Goal: Transaction & Acquisition: Purchase product/service

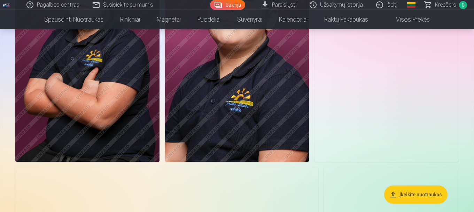
scroll to position [1045, 0]
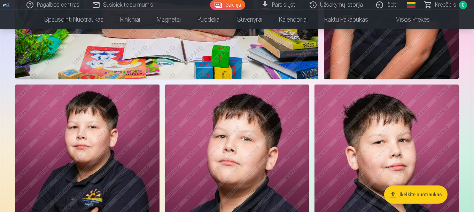
click at [229, 7] on link "Galerija" at bounding box center [227, 5] width 35 height 10
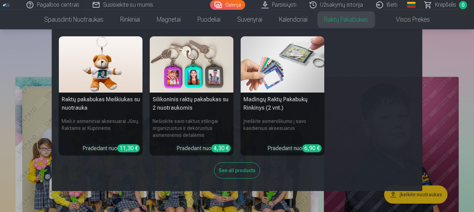
scroll to position [70, 0]
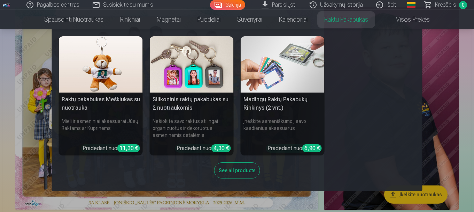
click at [428, 92] on nav "Raktų pakabukas Meškiukas su nuotrauka Mieli ir asmeniniai aksesuarai Jūsų Rakt…" at bounding box center [237, 109] width 474 height 161
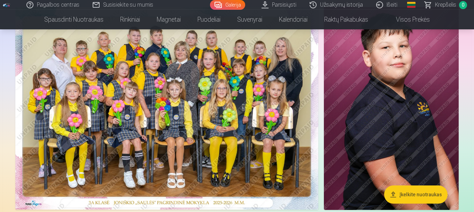
scroll to position [0, 0]
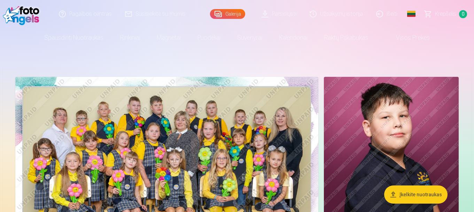
click at [257, 120] on img at bounding box center [166, 178] width 303 height 202
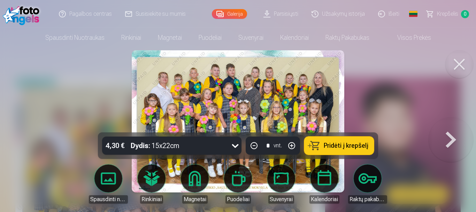
click at [336, 146] on span "Pridėti į krepšelį" at bounding box center [346, 145] width 45 height 6
click at [451, 125] on button at bounding box center [451, 121] width 45 height 8
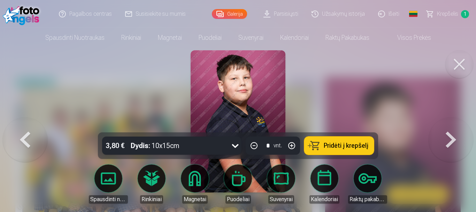
click at [451, 125] on button at bounding box center [451, 121] width 45 height 8
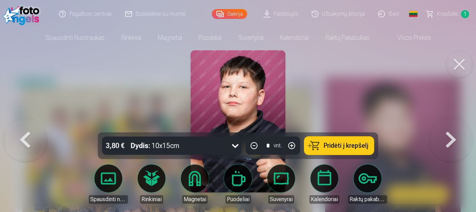
click at [451, 125] on button at bounding box center [451, 121] width 45 height 8
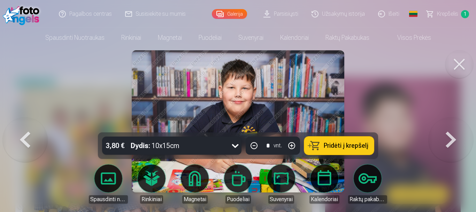
click at [451, 125] on button at bounding box center [451, 121] width 45 height 8
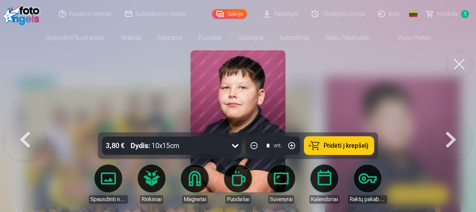
click at [451, 125] on button at bounding box center [451, 121] width 45 height 8
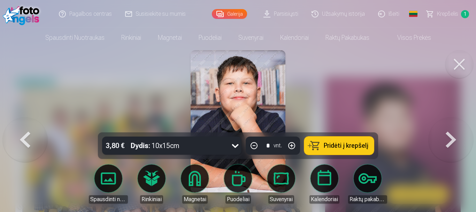
click at [451, 125] on button at bounding box center [451, 121] width 45 height 8
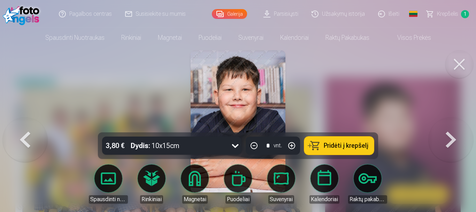
click at [451, 125] on button at bounding box center [451, 121] width 45 height 8
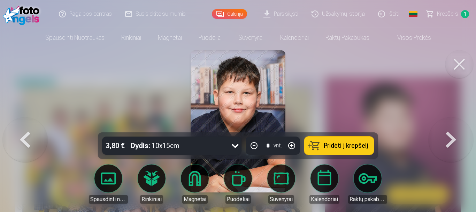
click at [451, 125] on button at bounding box center [451, 121] width 45 height 8
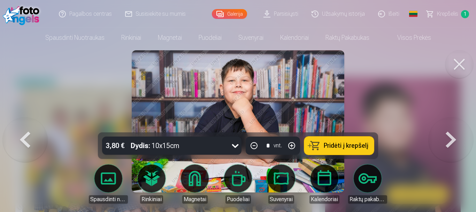
click at [451, 125] on button at bounding box center [451, 121] width 45 height 8
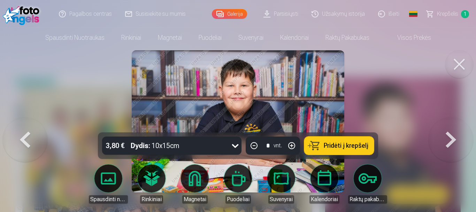
click at [451, 125] on button at bounding box center [451, 121] width 45 height 8
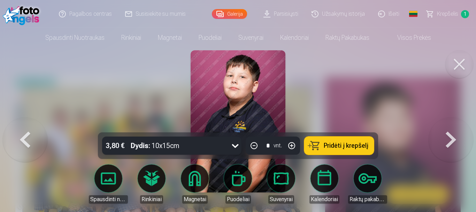
click at [451, 125] on button at bounding box center [451, 121] width 45 height 8
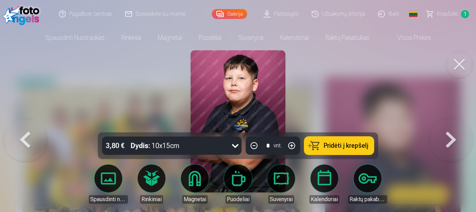
click at [451, 125] on button at bounding box center [451, 121] width 45 height 8
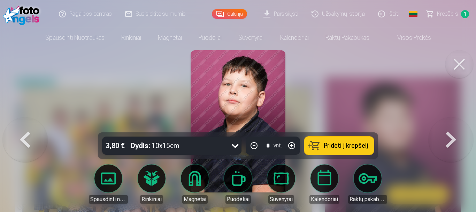
click at [451, 125] on button at bounding box center [451, 121] width 45 height 8
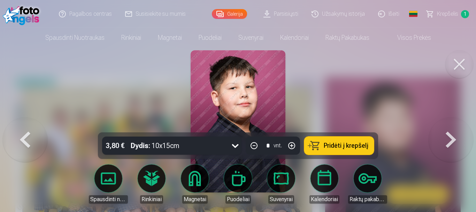
click at [451, 125] on button at bounding box center [451, 121] width 45 height 8
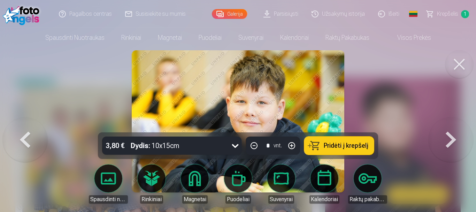
click at [451, 125] on button at bounding box center [451, 121] width 45 height 8
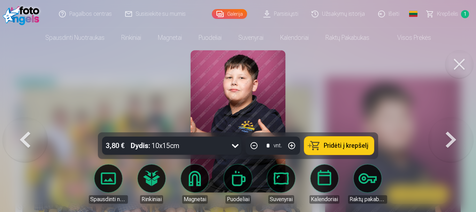
click at [451, 125] on button at bounding box center [451, 121] width 45 height 8
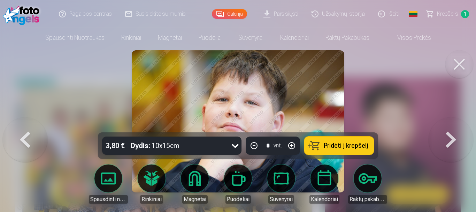
click at [451, 125] on button at bounding box center [451, 121] width 45 height 8
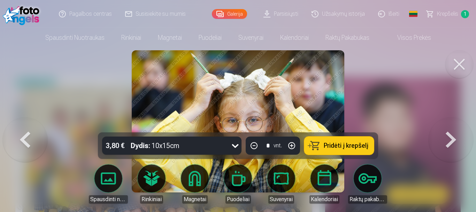
click at [451, 125] on button at bounding box center [451, 121] width 45 height 8
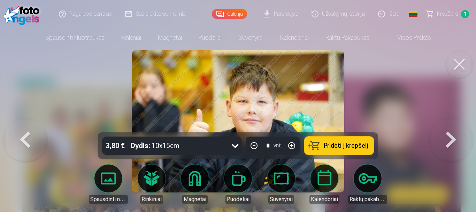
click at [451, 125] on button at bounding box center [451, 121] width 45 height 8
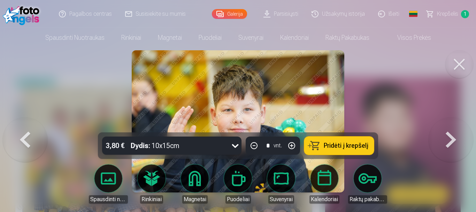
click at [451, 125] on button at bounding box center [451, 121] width 45 height 8
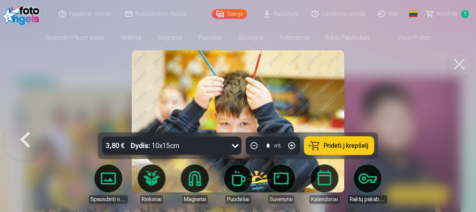
click at [451, 143] on div at bounding box center [238, 106] width 476 height 212
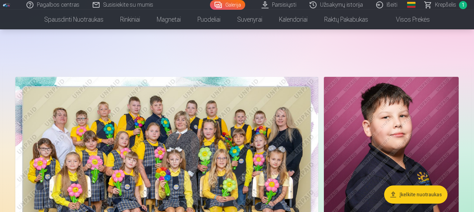
scroll to position [35, 0]
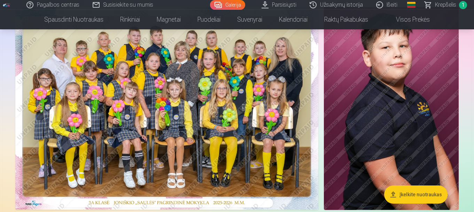
scroll to position [105, 0]
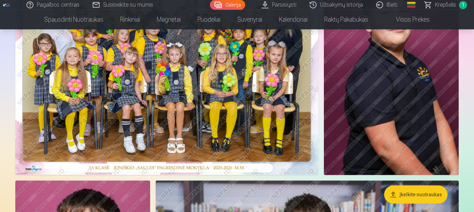
click at [334, 133] on img at bounding box center [391, 73] width 135 height 202
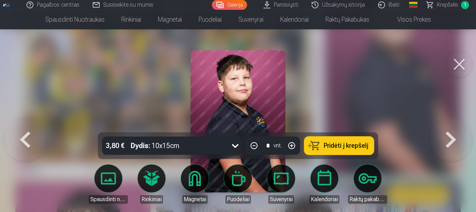
click at [453, 125] on button at bounding box center [451, 121] width 45 height 8
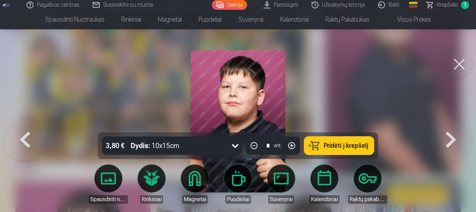
click at [454, 125] on button at bounding box center [451, 121] width 45 height 8
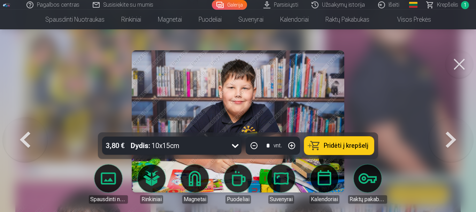
click at [454, 125] on button at bounding box center [451, 121] width 45 height 8
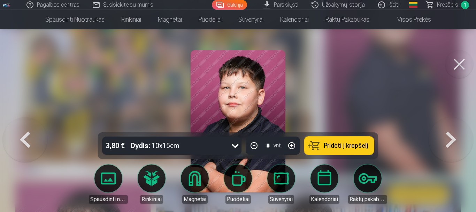
click at [454, 125] on button at bounding box center [451, 121] width 45 height 8
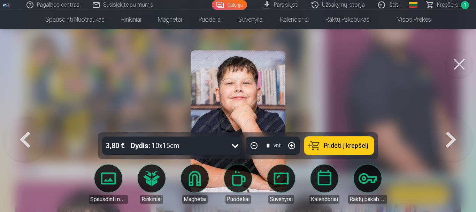
click at [454, 125] on button at bounding box center [451, 121] width 45 height 8
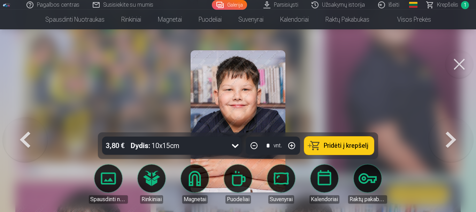
click at [454, 125] on button at bounding box center [451, 121] width 45 height 8
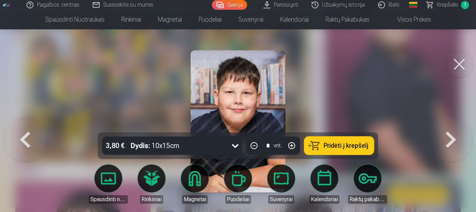
click at [454, 125] on button at bounding box center [451, 121] width 45 height 8
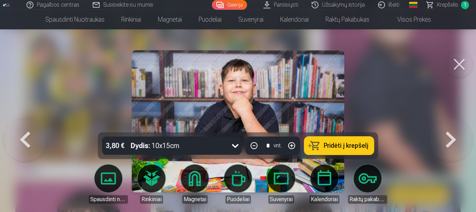
click at [454, 125] on button at bounding box center [451, 121] width 45 height 8
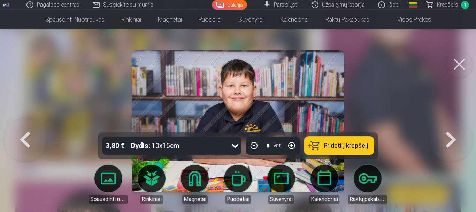
click at [454, 125] on button at bounding box center [451, 121] width 45 height 8
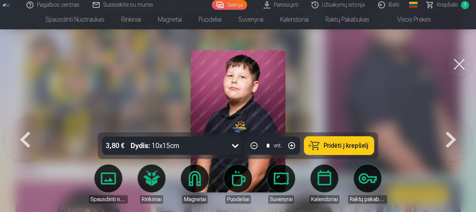
click at [454, 125] on button at bounding box center [451, 121] width 45 height 8
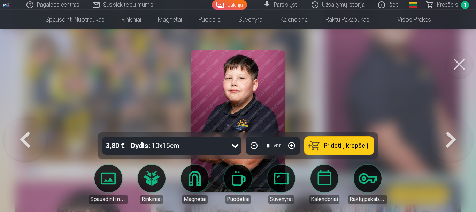
click at [454, 125] on button at bounding box center [451, 121] width 45 height 8
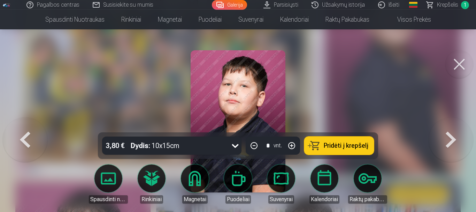
click at [454, 125] on button at bounding box center [451, 121] width 45 height 8
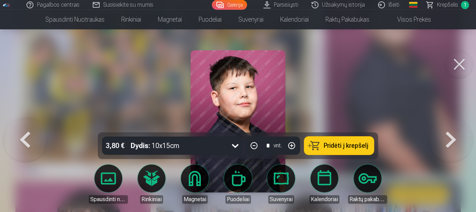
click at [454, 125] on button at bounding box center [451, 121] width 45 height 8
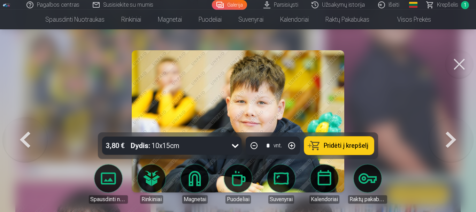
click at [377, 110] on div at bounding box center [238, 106] width 476 height 212
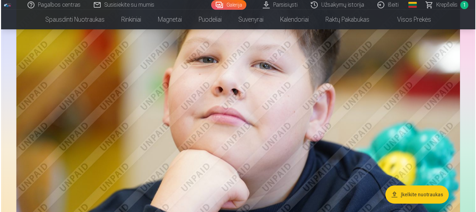
scroll to position [1568, 0]
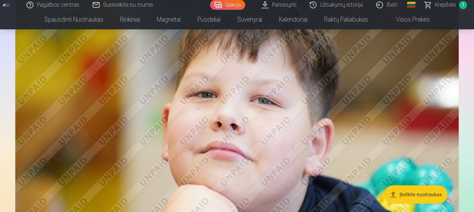
click at [367, 122] on img at bounding box center [237, 138] width 444 height 295
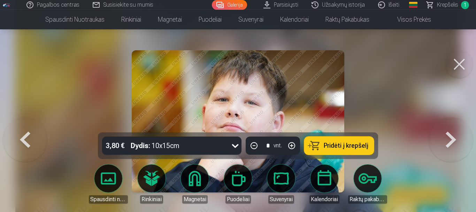
click at [372, 113] on div at bounding box center [238, 106] width 476 height 212
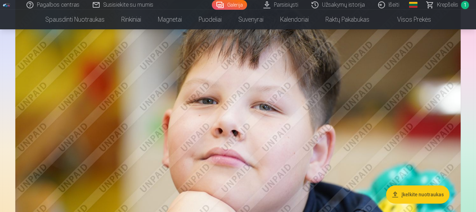
scroll to position [1562, 0]
click at [372, 113] on img at bounding box center [237, 144] width 444 height 295
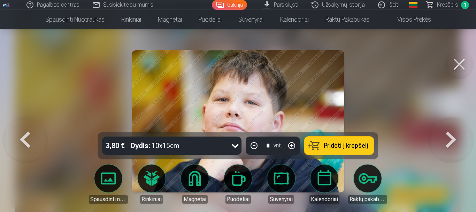
click at [447, 125] on button at bounding box center [451, 121] width 45 height 8
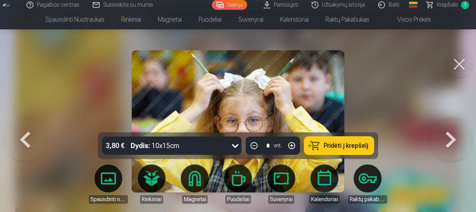
click at [447, 125] on button at bounding box center [451, 121] width 45 height 8
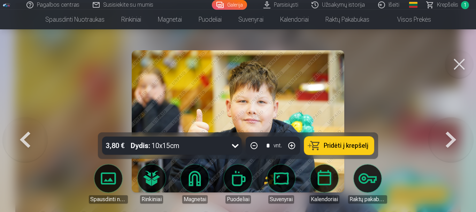
click at [447, 125] on button at bounding box center [451, 121] width 45 height 8
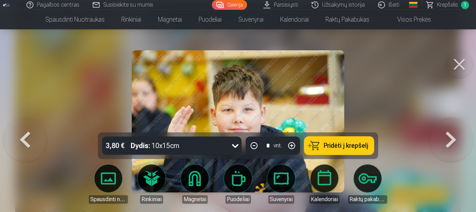
click at [447, 125] on button at bounding box center [451, 121] width 45 height 8
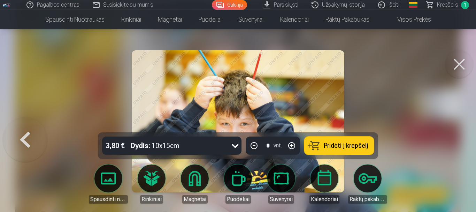
click at [37, 125] on button at bounding box center [25, 121] width 45 height 8
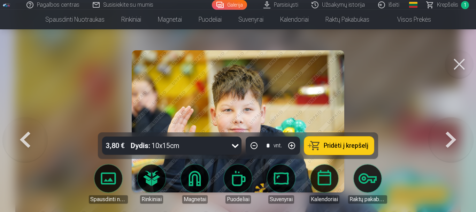
click at [37, 125] on button at bounding box center [25, 121] width 45 height 8
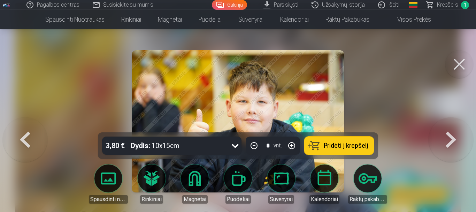
click at [37, 125] on button at bounding box center [25, 121] width 45 height 8
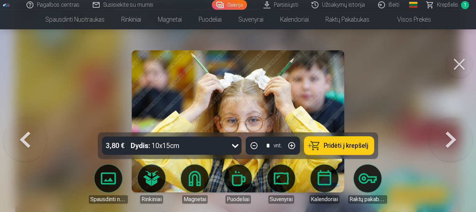
click at [37, 125] on button at bounding box center [25, 121] width 45 height 8
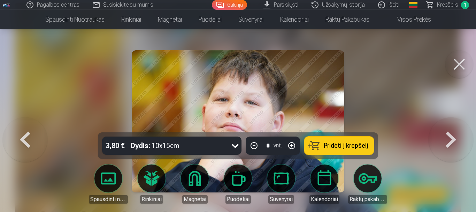
click at [37, 125] on button at bounding box center [25, 121] width 45 height 8
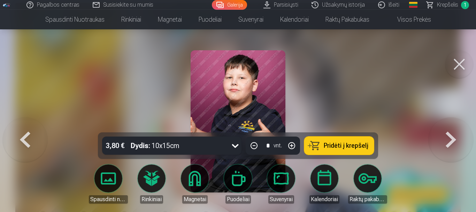
click at [37, 125] on button at bounding box center [25, 121] width 45 height 8
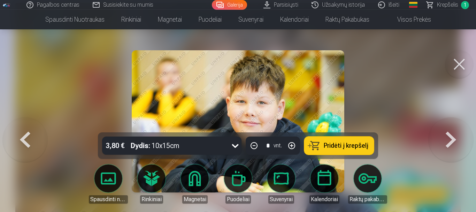
click at [37, 125] on button at bounding box center [25, 121] width 45 height 8
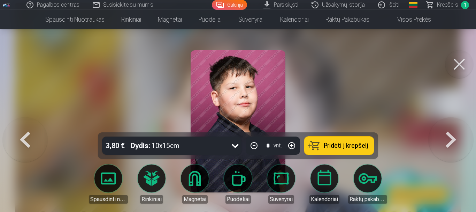
click at [37, 125] on button at bounding box center [25, 121] width 45 height 8
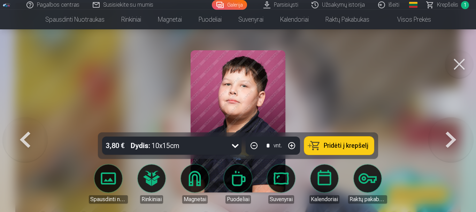
click at [37, 125] on button at bounding box center [25, 121] width 45 height 8
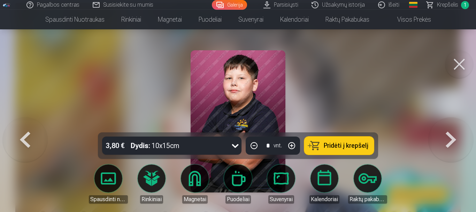
click at [37, 125] on button at bounding box center [25, 121] width 45 height 8
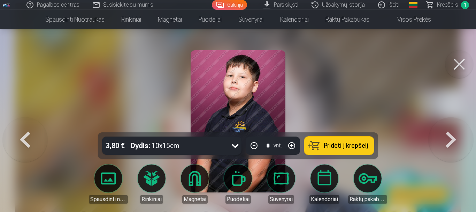
click at [37, 125] on button at bounding box center [25, 121] width 45 height 8
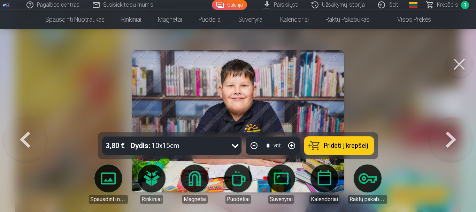
click at [37, 125] on button at bounding box center [25, 121] width 45 height 8
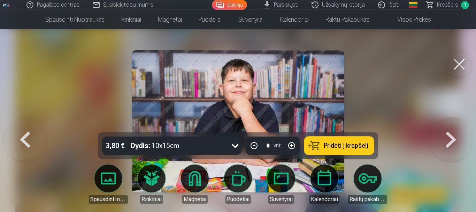
click at [37, 125] on button at bounding box center [25, 121] width 45 height 8
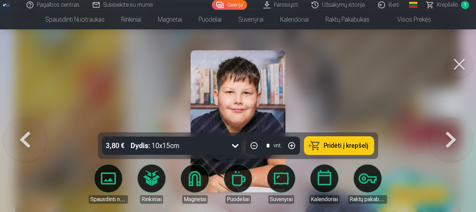
click at [37, 125] on button at bounding box center [25, 121] width 45 height 8
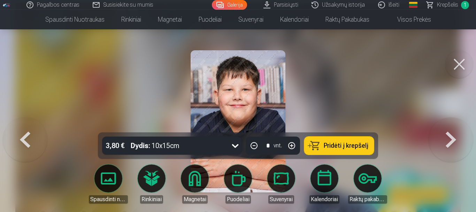
click at [37, 125] on button at bounding box center [25, 121] width 45 height 8
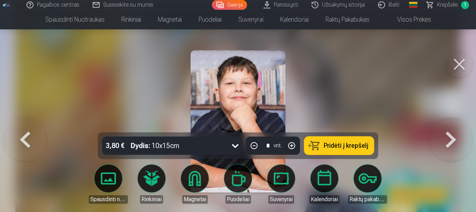
click at [37, 125] on button at bounding box center [25, 121] width 45 height 8
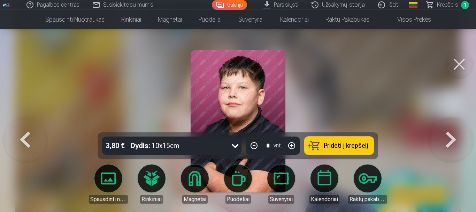
click at [37, 125] on button at bounding box center [25, 121] width 45 height 8
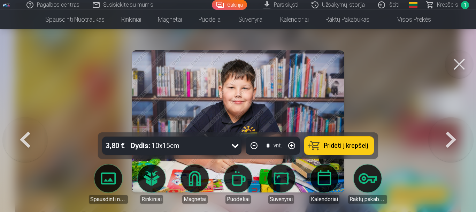
click at [37, 125] on button at bounding box center [25, 121] width 45 height 8
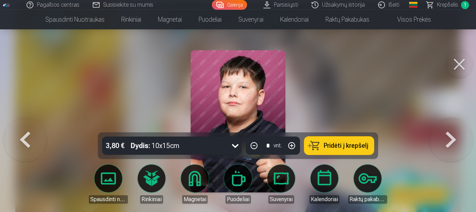
click at [37, 125] on button at bounding box center [25, 121] width 45 height 8
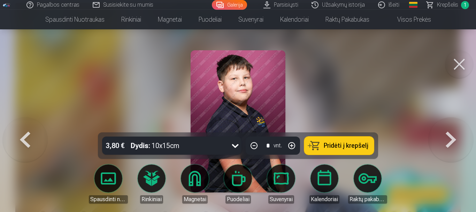
click at [37, 125] on button at bounding box center [25, 121] width 45 height 8
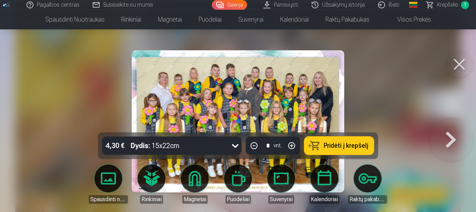
click at [37, 138] on div at bounding box center [238, 106] width 476 height 212
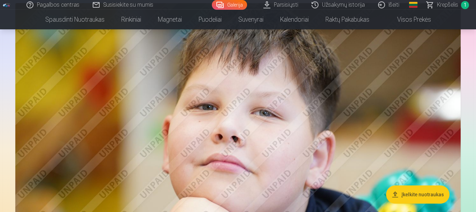
scroll to position [1556, 0]
click at [46, 142] on img at bounding box center [237, 150] width 444 height 295
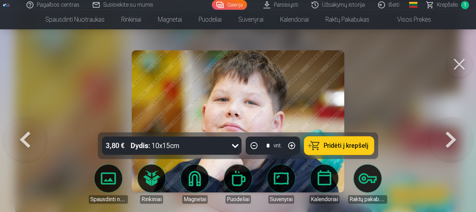
click at [451, 125] on button at bounding box center [451, 121] width 45 height 8
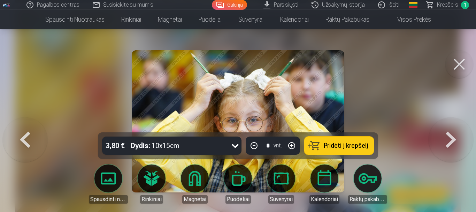
click at [451, 125] on button at bounding box center [451, 121] width 45 height 8
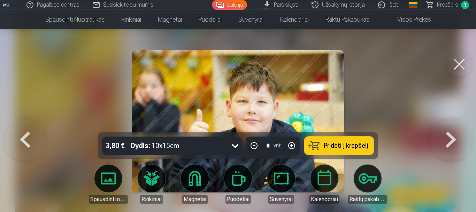
click at [451, 125] on button at bounding box center [451, 121] width 45 height 8
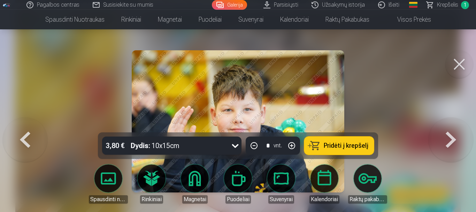
click at [451, 125] on button at bounding box center [451, 121] width 45 height 8
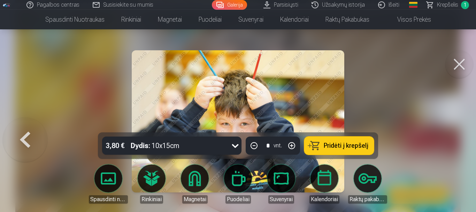
click at [451, 134] on div at bounding box center [238, 106] width 476 height 212
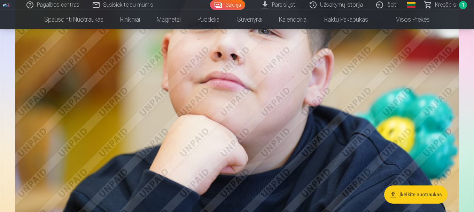
scroll to position [1533, 0]
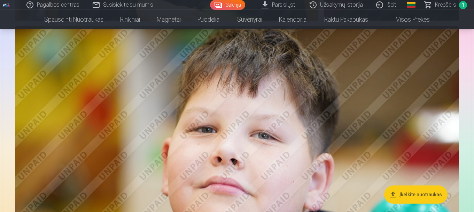
click at [382, 131] on img at bounding box center [237, 173] width 444 height 295
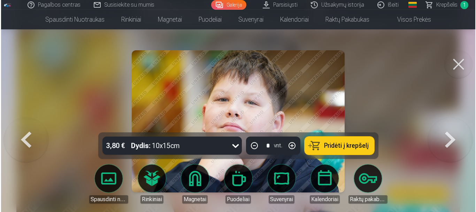
scroll to position [1538, 0]
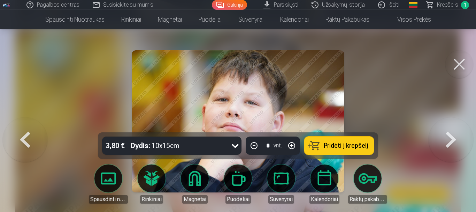
click at [29, 125] on button at bounding box center [25, 121] width 45 height 8
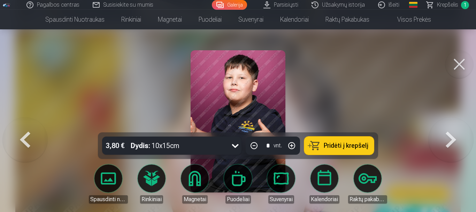
click at [29, 125] on button at bounding box center [25, 121] width 45 height 8
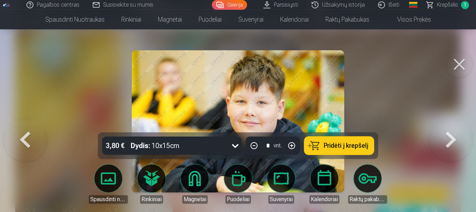
click at [29, 125] on button at bounding box center [25, 121] width 45 height 8
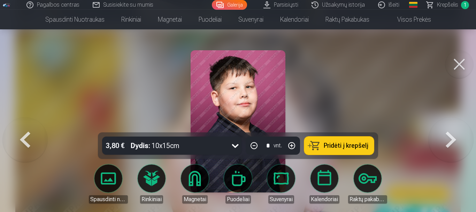
click at [29, 125] on button at bounding box center [25, 121] width 45 height 8
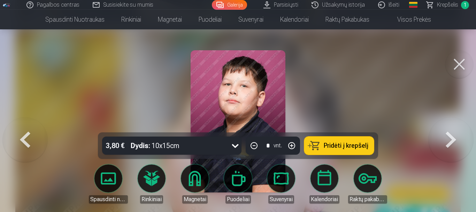
click at [29, 125] on button at bounding box center [25, 121] width 45 height 8
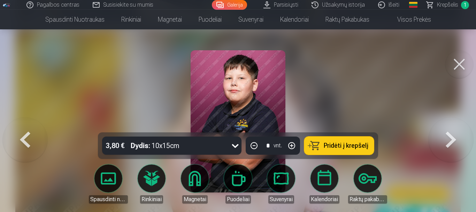
click at [29, 125] on button at bounding box center [25, 121] width 45 height 8
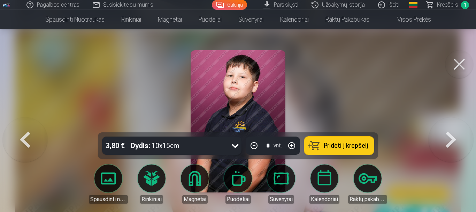
click at [29, 125] on button at bounding box center [25, 121] width 45 height 8
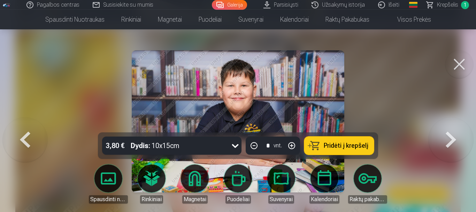
click at [29, 125] on button at bounding box center [25, 121] width 45 height 8
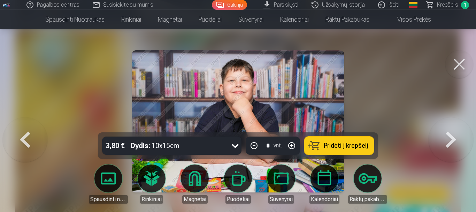
click at [29, 125] on button at bounding box center [25, 121] width 45 height 8
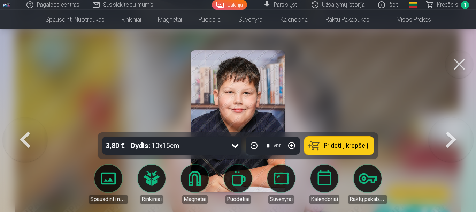
click at [29, 125] on button at bounding box center [25, 121] width 45 height 8
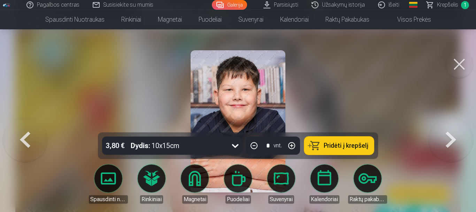
click at [29, 125] on button at bounding box center [25, 121] width 45 height 8
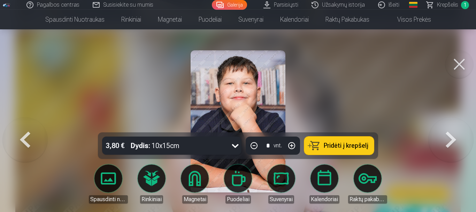
click at [29, 125] on button at bounding box center [25, 121] width 45 height 8
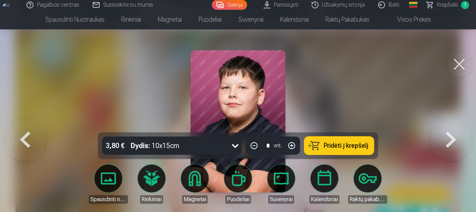
click at [29, 125] on button at bounding box center [25, 121] width 45 height 8
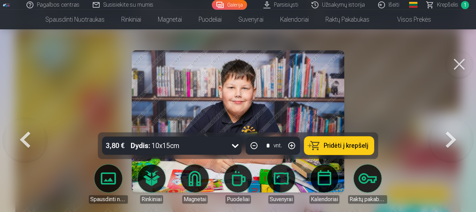
click at [29, 125] on button at bounding box center [25, 121] width 45 height 8
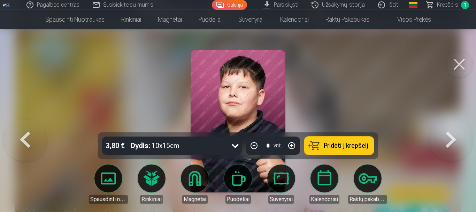
click at [29, 125] on button at bounding box center [25, 121] width 45 height 8
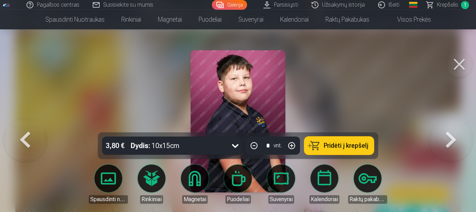
click at [29, 125] on button at bounding box center [25, 121] width 45 height 8
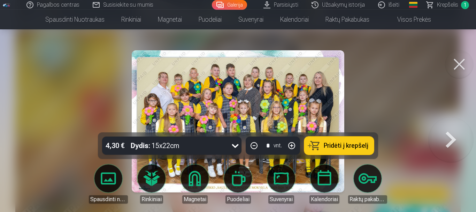
click at [29, 133] on div at bounding box center [238, 106] width 476 height 212
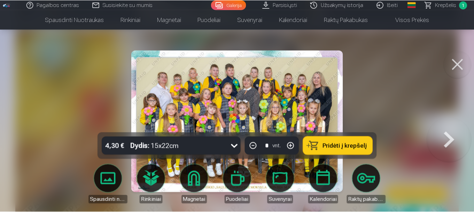
scroll to position [1533, 0]
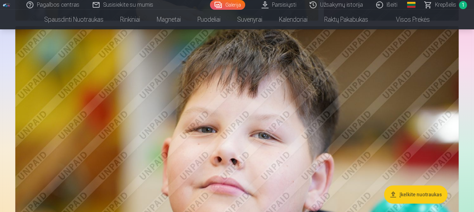
click at [319, 145] on img at bounding box center [237, 173] width 444 height 295
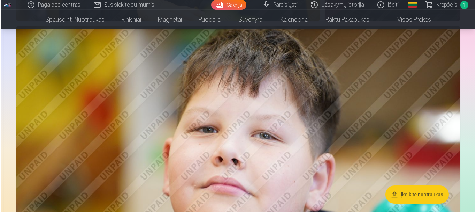
scroll to position [1538, 0]
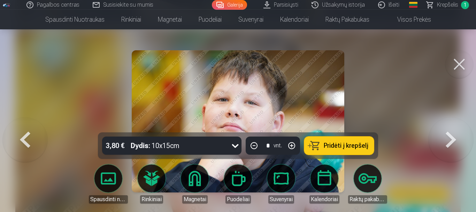
click at [451, 125] on button at bounding box center [451, 121] width 45 height 8
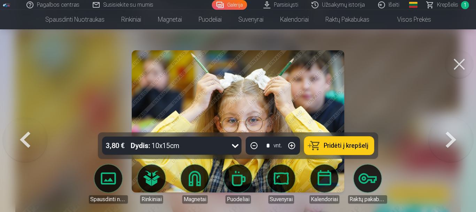
click at [451, 125] on button at bounding box center [451, 121] width 45 height 8
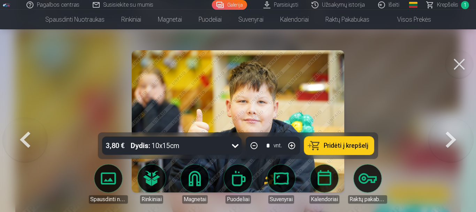
click at [451, 125] on button at bounding box center [451, 121] width 45 height 8
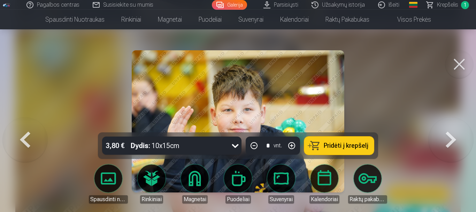
click at [451, 125] on button at bounding box center [451, 121] width 45 height 8
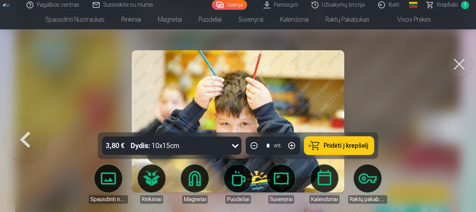
click at [348, 100] on div at bounding box center [238, 106] width 476 height 212
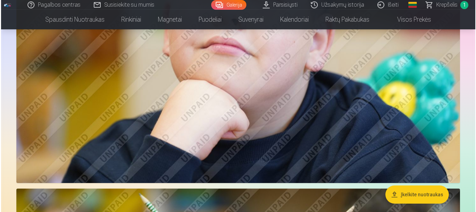
scroll to position [1568, 0]
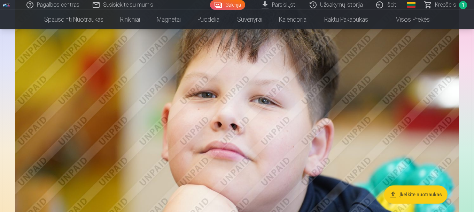
click at [318, 107] on img at bounding box center [237, 138] width 444 height 295
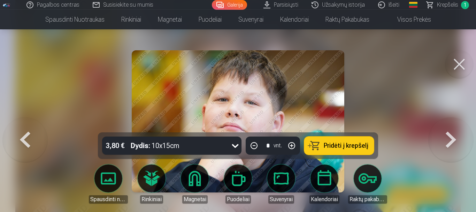
click at [19, 125] on button at bounding box center [25, 121] width 45 height 8
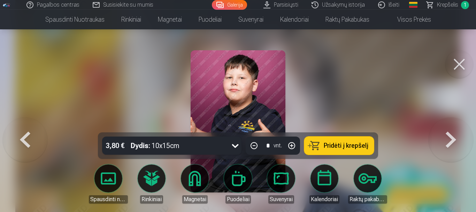
click at [19, 125] on button at bounding box center [25, 121] width 45 height 8
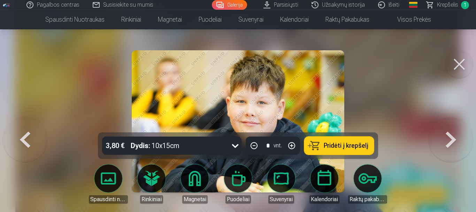
click at [19, 125] on button at bounding box center [25, 121] width 45 height 8
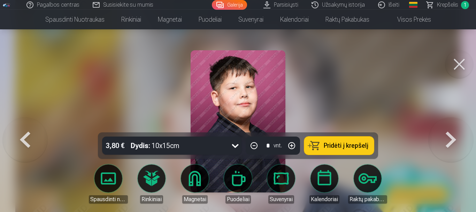
click at [458, 125] on button at bounding box center [451, 121] width 45 height 8
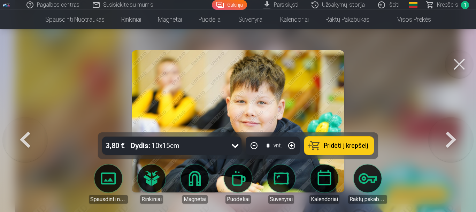
click at [32, 125] on button at bounding box center [25, 121] width 45 height 8
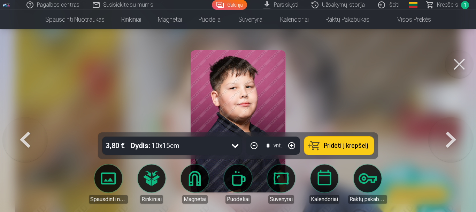
click at [32, 125] on button at bounding box center [25, 121] width 45 height 8
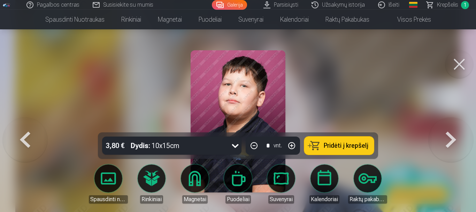
click at [32, 125] on button at bounding box center [25, 121] width 45 height 8
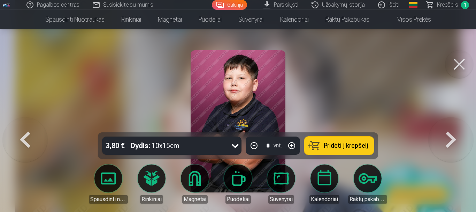
click at [32, 125] on button at bounding box center [25, 121] width 45 height 8
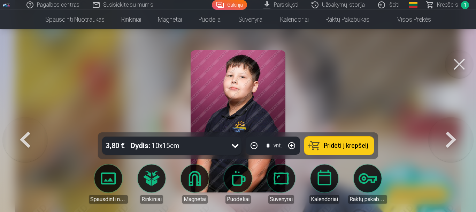
click at [32, 125] on button at bounding box center [25, 121] width 45 height 8
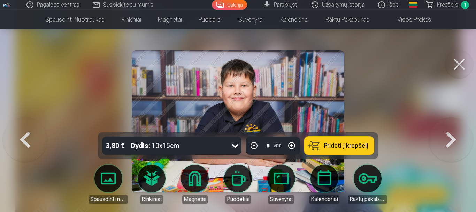
click at [32, 125] on button at bounding box center [25, 121] width 45 height 8
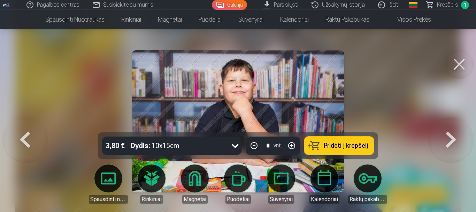
click at [32, 125] on button at bounding box center [25, 121] width 45 height 8
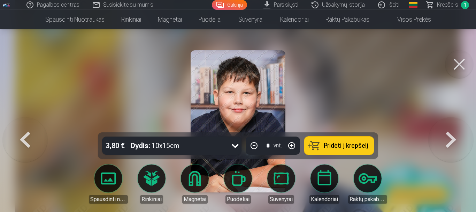
click at [32, 125] on button at bounding box center [25, 121] width 45 height 8
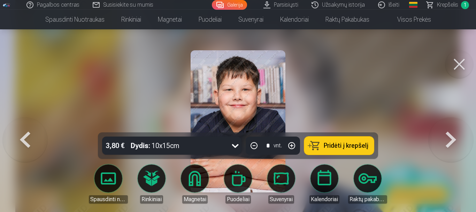
click at [32, 125] on button at bounding box center [25, 121] width 45 height 8
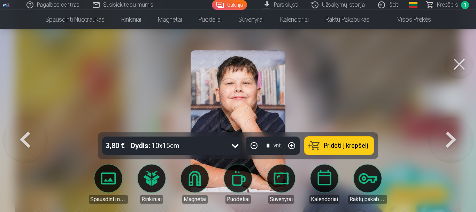
click at [32, 125] on button at bounding box center [25, 121] width 45 height 8
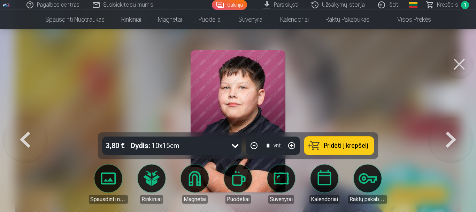
click at [32, 125] on button at bounding box center [25, 121] width 45 height 8
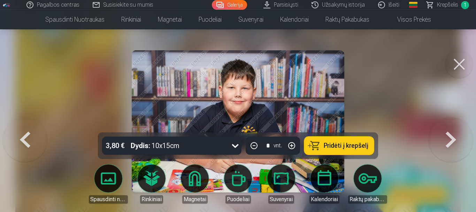
click at [32, 125] on button at bounding box center [25, 121] width 45 height 8
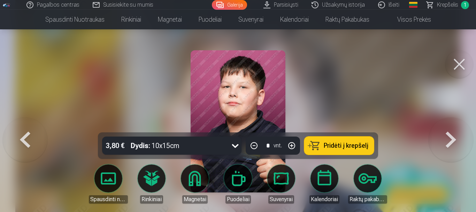
click at [32, 125] on button at bounding box center [25, 121] width 45 height 8
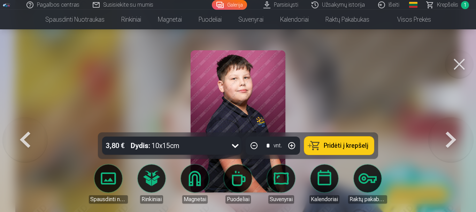
click at [32, 125] on button at bounding box center [25, 121] width 45 height 8
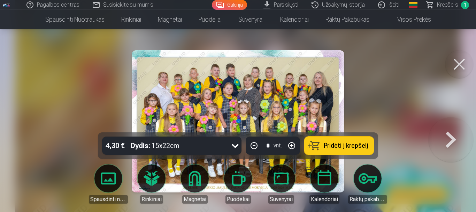
click at [451, 125] on button at bounding box center [451, 121] width 45 height 8
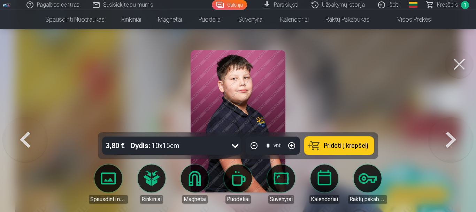
click at [451, 125] on button at bounding box center [451, 121] width 45 height 8
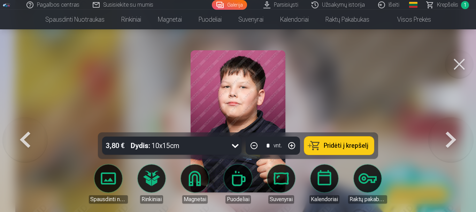
click at [451, 125] on button at bounding box center [451, 121] width 45 height 8
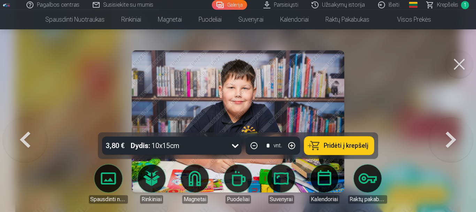
click at [451, 125] on button at bounding box center [451, 121] width 45 height 8
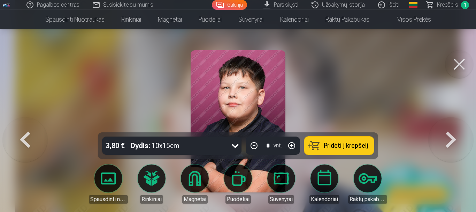
click at [451, 125] on button at bounding box center [451, 121] width 45 height 8
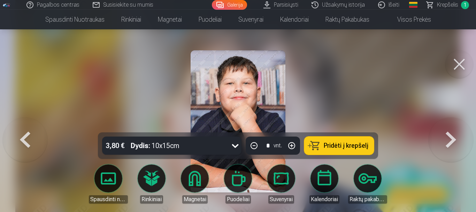
click at [451, 125] on button at bounding box center [451, 121] width 45 height 8
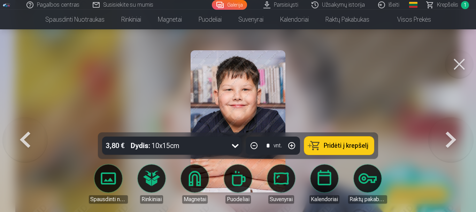
click at [451, 125] on button at bounding box center [451, 121] width 45 height 8
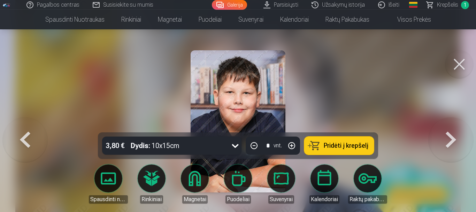
click at [451, 125] on button at bounding box center [451, 121] width 45 height 8
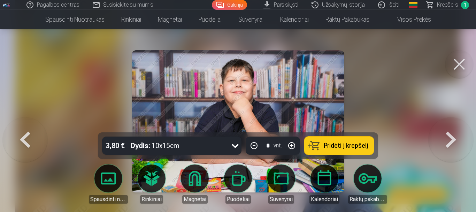
click at [451, 125] on button at bounding box center [451, 121] width 45 height 8
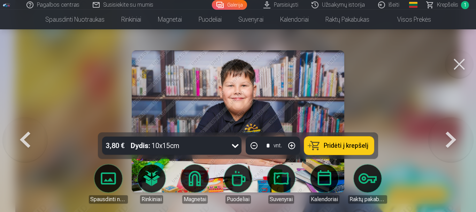
click at [451, 125] on button at bounding box center [451, 121] width 45 height 8
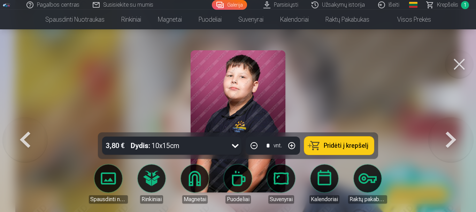
click at [451, 125] on button at bounding box center [451, 121] width 45 height 8
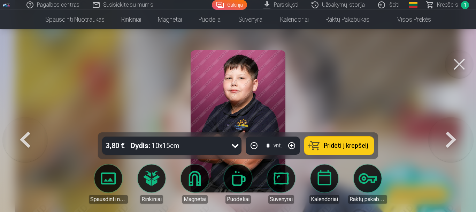
click at [451, 125] on button at bounding box center [451, 121] width 45 height 8
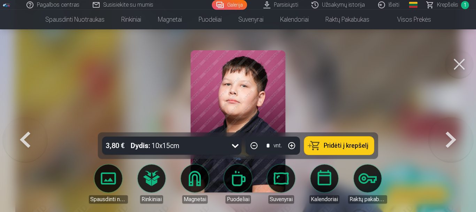
click at [451, 125] on button at bounding box center [451, 121] width 45 height 8
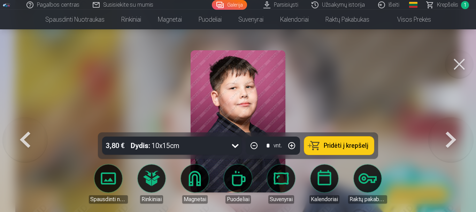
click at [451, 125] on button at bounding box center [451, 121] width 45 height 8
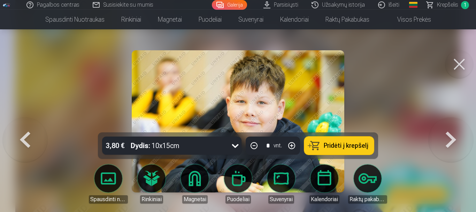
click at [451, 125] on button at bounding box center [451, 121] width 45 height 8
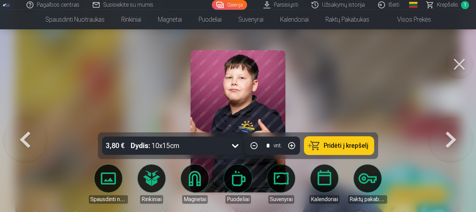
click at [451, 125] on button at bounding box center [451, 121] width 45 height 8
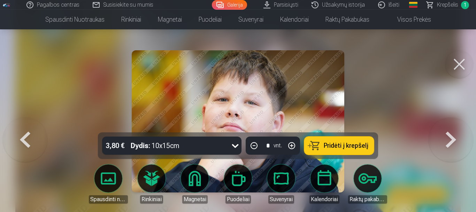
click at [451, 125] on button at bounding box center [451, 121] width 45 height 8
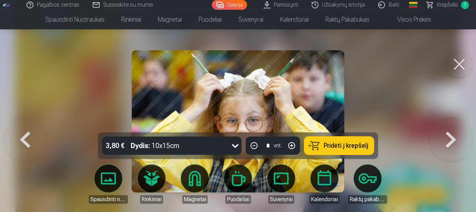
click at [451, 125] on button at bounding box center [451, 121] width 45 height 8
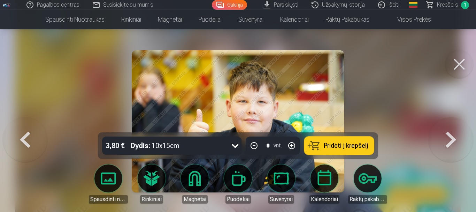
click at [451, 125] on button at bounding box center [451, 121] width 45 height 8
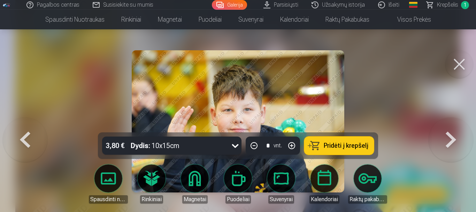
click at [451, 125] on button at bounding box center [451, 121] width 45 height 8
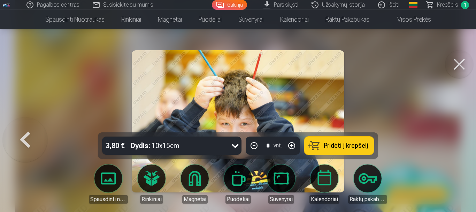
click at [451, 141] on div at bounding box center [238, 106] width 476 height 212
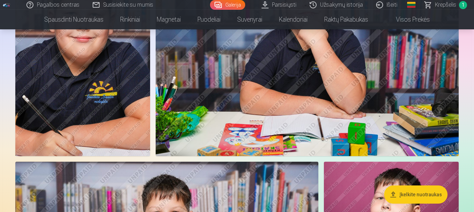
scroll to position [691, 0]
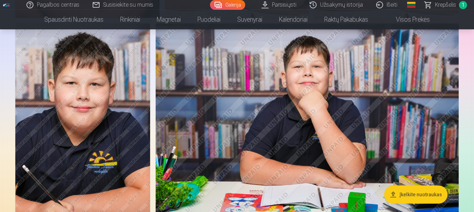
click at [329, 130] on img at bounding box center [307, 124] width 303 height 202
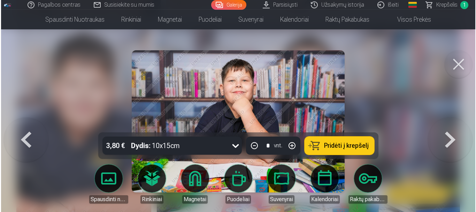
scroll to position [693, 0]
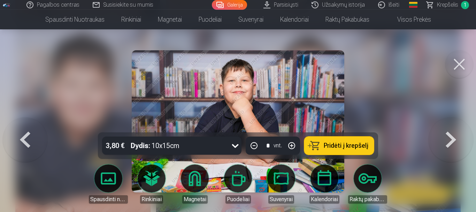
click at [237, 148] on icon at bounding box center [235, 145] width 11 height 11
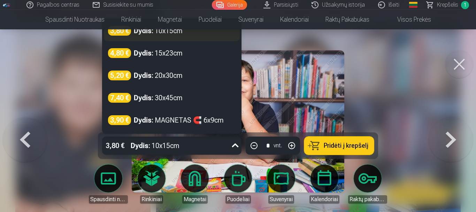
click at [182, 36] on div "3,80 € Dydis : 10x15cm" at bounding box center [172, 30] width 136 height 21
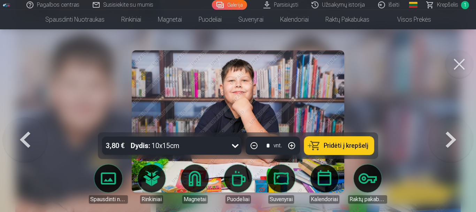
click at [329, 145] on span "Pridėti į krepšelį" at bounding box center [346, 145] width 45 height 6
click at [451, 125] on button at bounding box center [451, 121] width 45 height 8
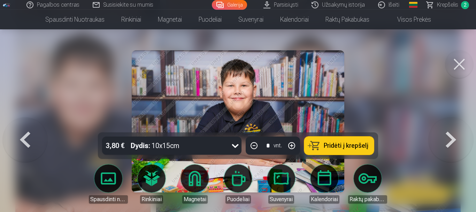
click at [450, 125] on button at bounding box center [451, 121] width 45 height 8
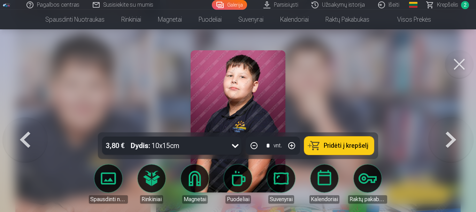
click at [450, 125] on button at bounding box center [451, 121] width 45 height 8
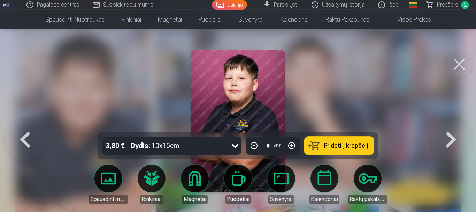
click at [450, 125] on button at bounding box center [451, 121] width 45 height 8
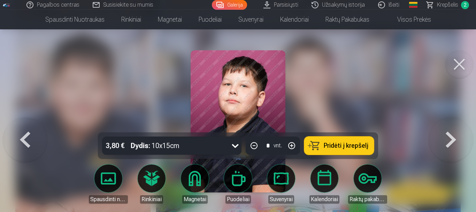
click at [450, 125] on button at bounding box center [451, 121] width 45 height 8
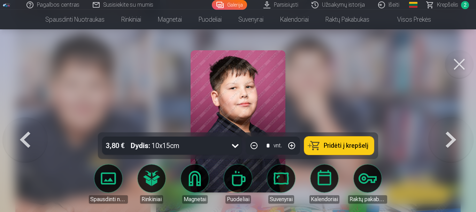
click at [450, 125] on button at bounding box center [451, 121] width 45 height 8
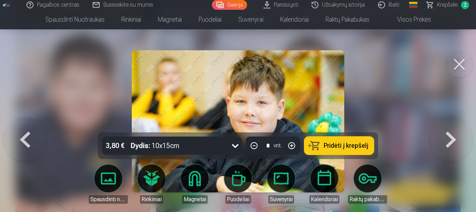
click at [450, 125] on button at bounding box center [451, 121] width 45 height 8
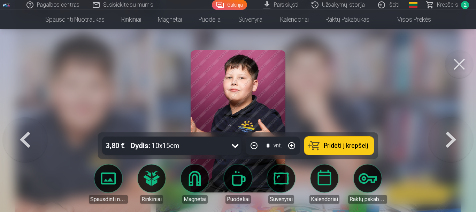
click at [450, 125] on button at bounding box center [451, 121] width 45 height 8
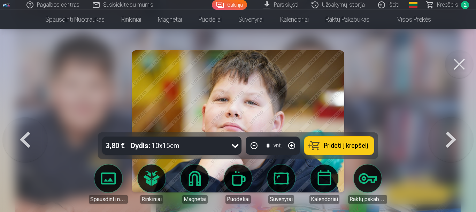
click at [450, 125] on button at bounding box center [451, 121] width 45 height 8
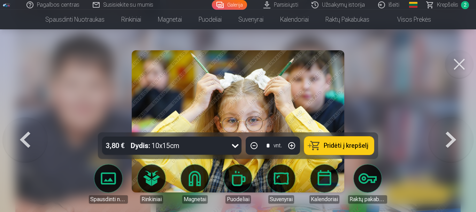
click at [450, 125] on button at bounding box center [451, 121] width 45 height 8
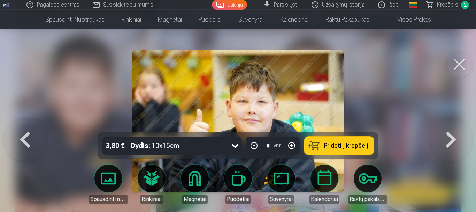
click at [450, 125] on button at bounding box center [451, 121] width 45 height 8
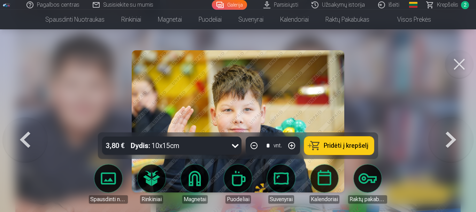
click at [450, 125] on button at bounding box center [451, 121] width 45 height 8
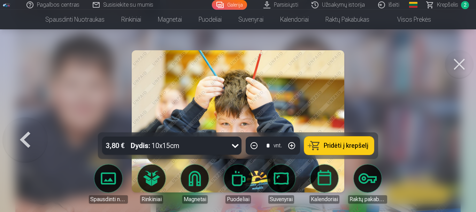
click at [450, 144] on div at bounding box center [238, 106] width 476 height 212
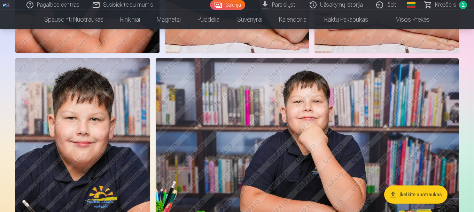
scroll to position [691, 0]
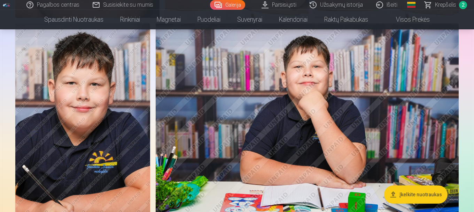
click at [448, 4] on span "Krepšelis" at bounding box center [445, 5] width 21 height 8
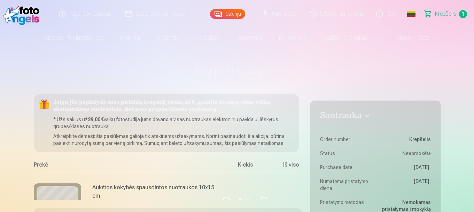
scroll to position [44, 0]
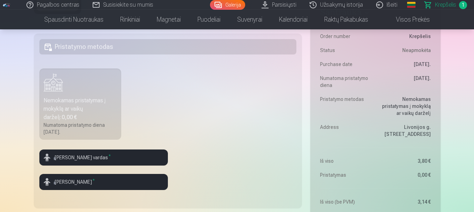
scroll to position [0, 0]
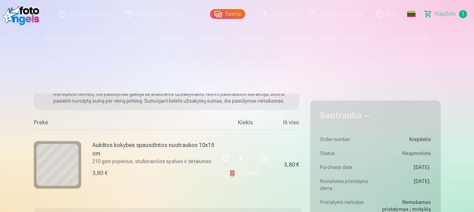
click at [230, 13] on link "Galerija" at bounding box center [227, 14] width 35 height 10
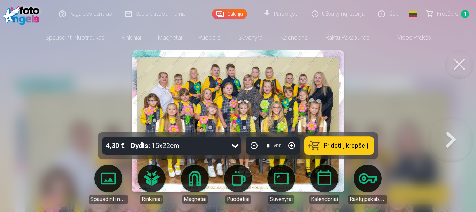
click at [322, 144] on button "Pridėti į krepšelį" at bounding box center [339, 145] width 70 height 18
click at [451, 125] on button at bounding box center [451, 121] width 45 height 8
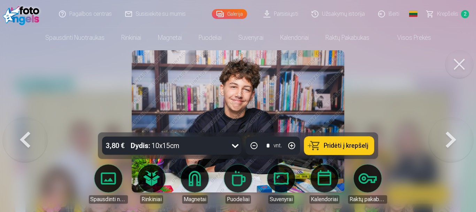
click at [451, 125] on button at bounding box center [451, 121] width 45 height 8
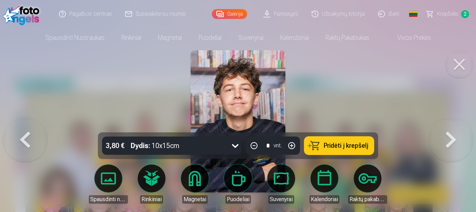
click at [451, 125] on button at bounding box center [451, 121] width 45 height 8
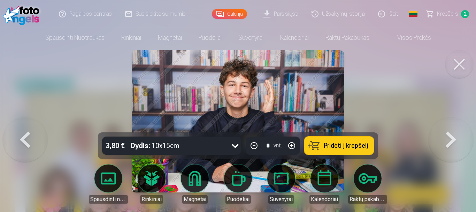
click at [451, 125] on button at bounding box center [451, 121] width 45 height 8
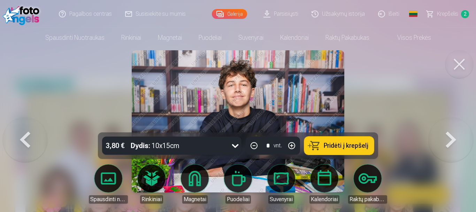
click at [451, 125] on button at bounding box center [451, 121] width 45 height 8
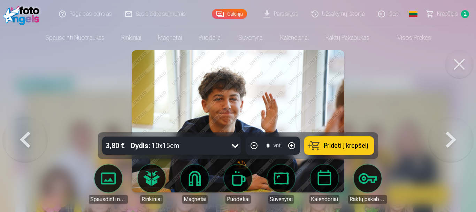
click at [451, 125] on button at bounding box center [451, 121] width 45 height 8
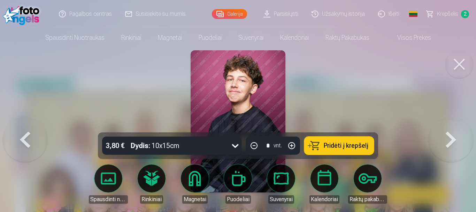
click at [451, 125] on button at bounding box center [451, 121] width 45 height 8
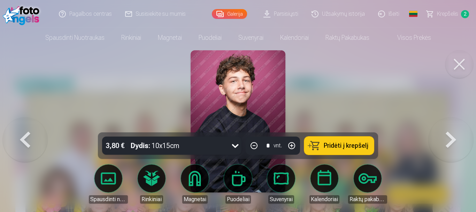
click at [451, 125] on button at bounding box center [451, 121] width 45 height 8
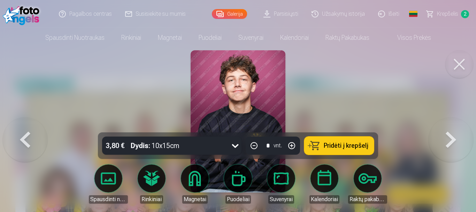
click at [451, 125] on button at bounding box center [451, 121] width 45 height 8
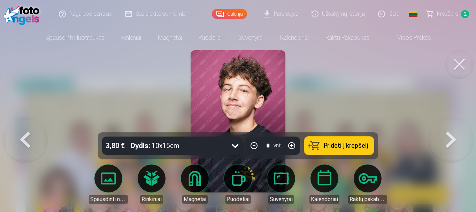
click at [451, 125] on button at bounding box center [451, 121] width 45 height 8
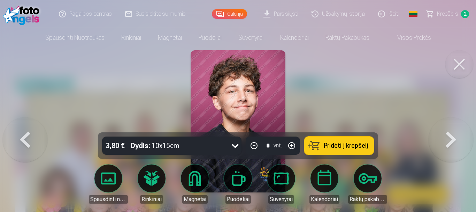
click at [451, 125] on button at bounding box center [451, 121] width 45 height 8
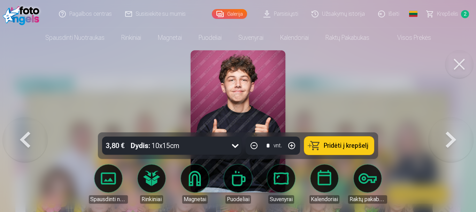
click at [451, 125] on button at bounding box center [451, 121] width 45 height 8
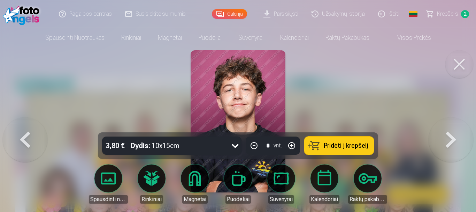
click at [451, 125] on button at bounding box center [451, 121] width 45 height 8
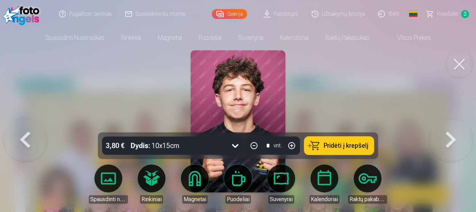
click at [451, 125] on button at bounding box center [451, 121] width 45 height 8
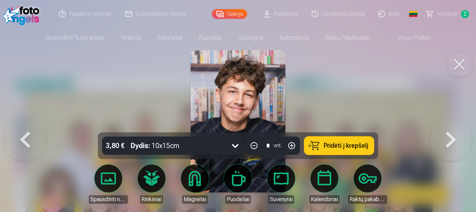
click at [451, 125] on button at bounding box center [451, 121] width 45 height 8
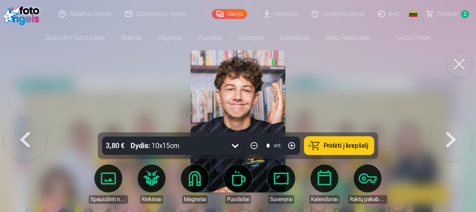
click at [451, 125] on button at bounding box center [451, 121] width 45 height 8
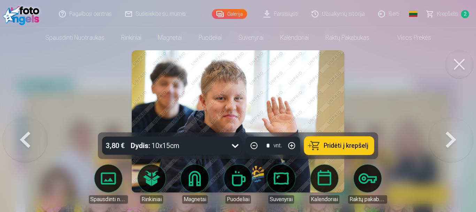
click at [451, 125] on button at bounding box center [451, 121] width 45 height 8
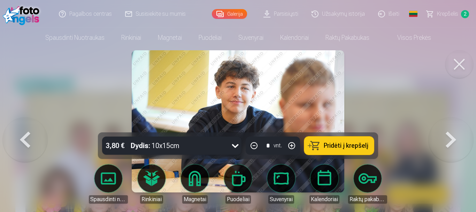
click at [451, 125] on button at bounding box center [451, 121] width 45 height 8
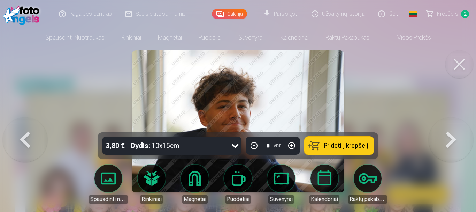
click at [450, 125] on button at bounding box center [451, 121] width 45 height 8
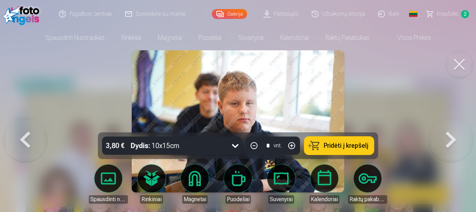
click at [450, 125] on button at bounding box center [451, 121] width 45 height 8
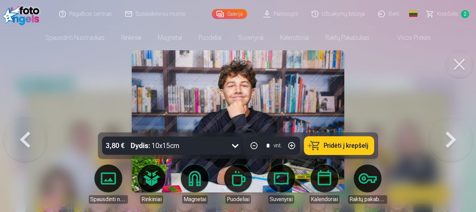
click at [450, 125] on button at bounding box center [451, 121] width 45 height 8
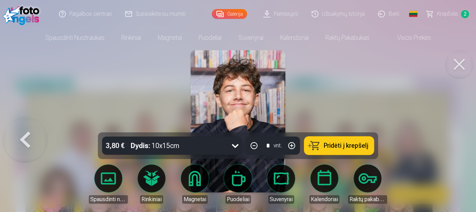
click at [450, 141] on div at bounding box center [238, 106] width 476 height 212
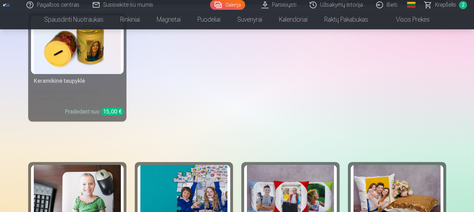
scroll to position [4321, 0]
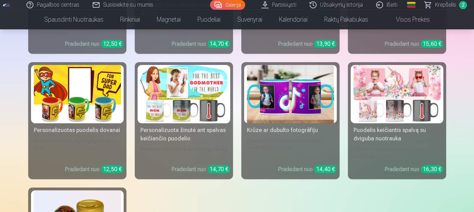
click at [451, 4] on span "Krepšelis" at bounding box center [445, 5] width 21 height 8
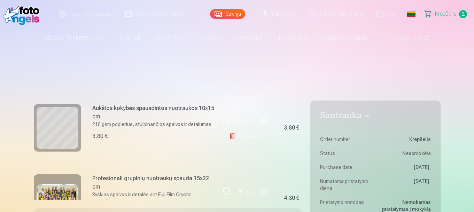
scroll to position [114, 0]
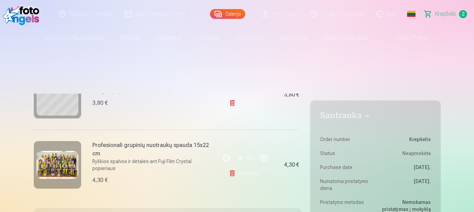
click at [220, 14] on link "Galerija" at bounding box center [227, 14] width 35 height 10
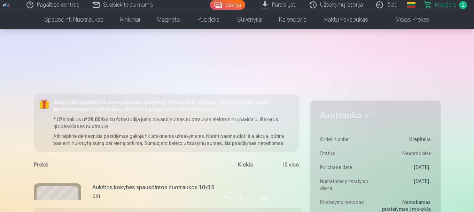
scroll to position [2427, 0]
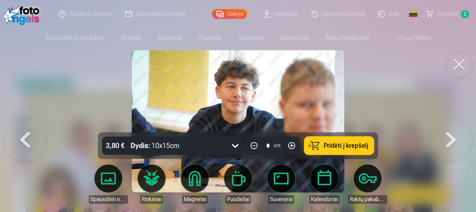
click at [389, 13] on link "Išeiti" at bounding box center [389, 14] width 34 height 28
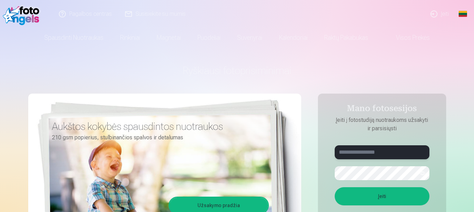
click at [388, 149] on input "text" at bounding box center [382, 152] width 95 height 14
click at [383, 151] on input "text" at bounding box center [382, 152] width 95 height 14
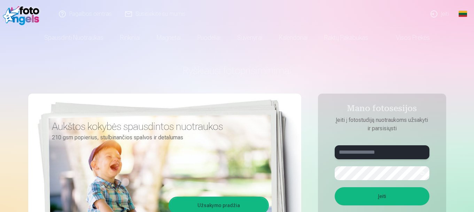
click at [383, 151] on input "text" at bounding box center [382, 152] width 95 height 14
type input "**********"
click at [335, 187] on button "Įeiti" at bounding box center [382, 196] width 95 height 18
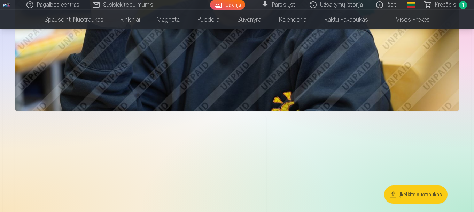
scroll to position [2509, 0]
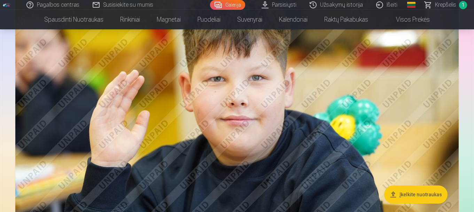
click at [430, 5] on link "Krepšelis 1" at bounding box center [446, 5] width 56 height 10
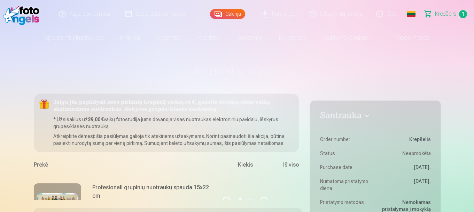
scroll to position [44, 0]
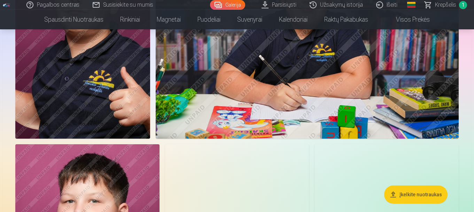
scroll to position [244, 0]
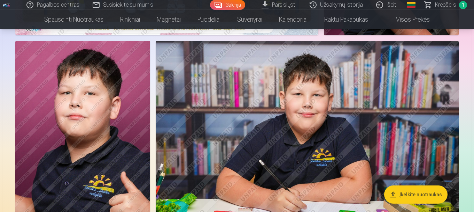
click at [318, 140] on img at bounding box center [307, 142] width 303 height 202
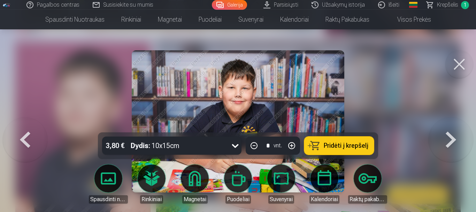
click at [463, 125] on button at bounding box center [451, 121] width 45 height 8
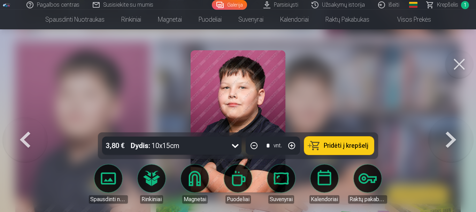
click at [461, 125] on button at bounding box center [451, 121] width 45 height 8
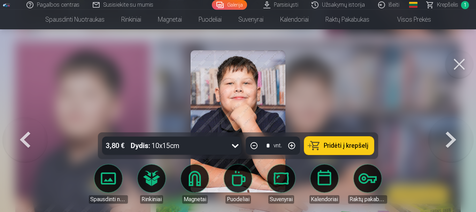
click at [461, 125] on button at bounding box center [451, 121] width 45 height 8
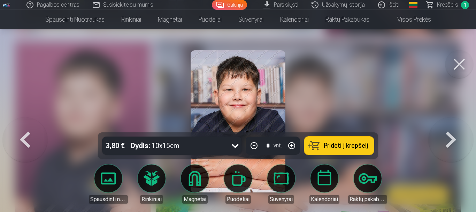
click at [461, 125] on button at bounding box center [451, 121] width 45 height 8
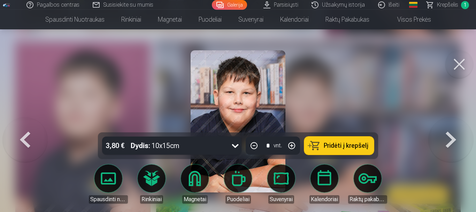
click at [461, 125] on button at bounding box center [451, 121] width 45 height 8
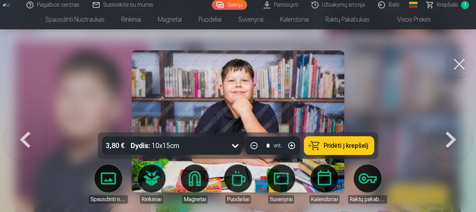
click at [461, 125] on button at bounding box center [451, 121] width 45 height 8
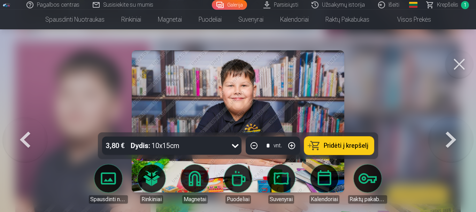
click at [461, 125] on button at bounding box center [451, 121] width 45 height 8
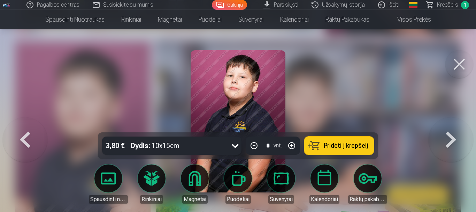
click at [461, 125] on button at bounding box center [451, 121] width 45 height 8
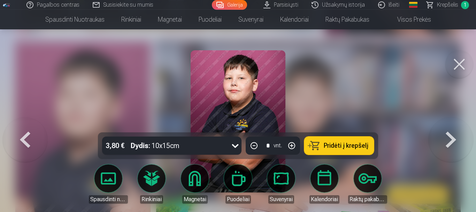
click at [461, 125] on button at bounding box center [451, 121] width 45 height 8
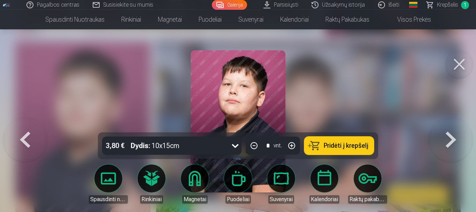
click at [461, 125] on button at bounding box center [451, 121] width 45 height 8
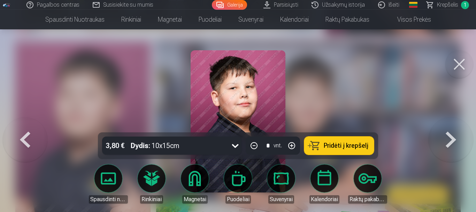
click at [461, 125] on button at bounding box center [451, 121] width 45 height 8
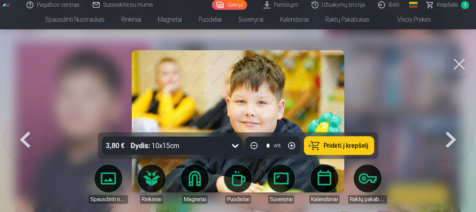
click at [461, 125] on button at bounding box center [451, 121] width 45 height 8
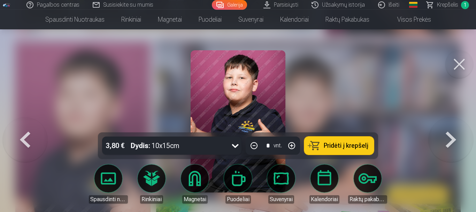
click at [461, 125] on button at bounding box center [451, 121] width 45 height 8
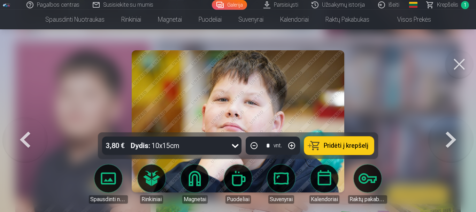
click at [461, 125] on button at bounding box center [451, 121] width 45 height 8
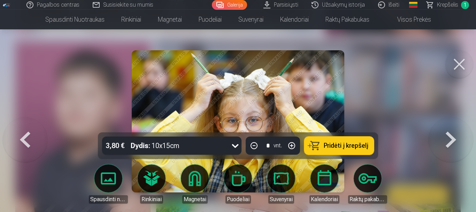
click at [461, 125] on button at bounding box center [451, 121] width 45 height 8
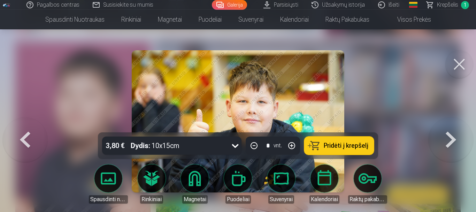
click at [461, 125] on button at bounding box center [451, 121] width 45 height 8
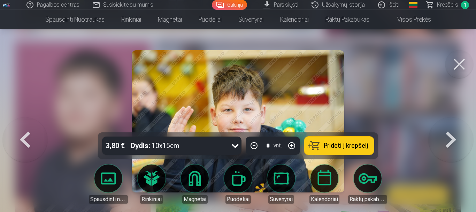
click at [461, 125] on button at bounding box center [451, 121] width 45 height 8
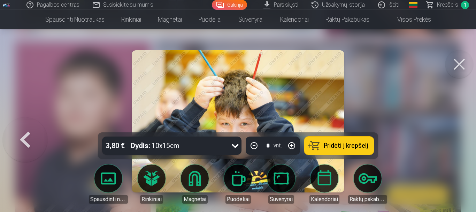
click at [22, 125] on button at bounding box center [25, 121] width 45 height 8
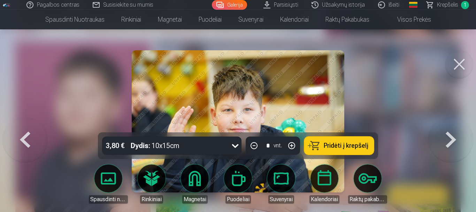
click at [22, 125] on button at bounding box center [25, 121] width 45 height 8
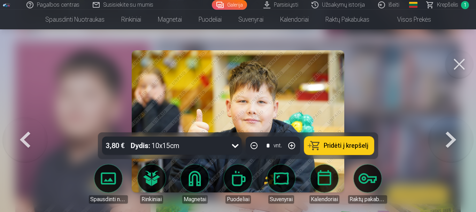
click at [22, 125] on button at bounding box center [25, 121] width 45 height 8
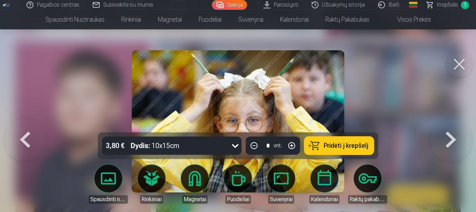
click at [22, 125] on button at bounding box center [25, 121] width 45 height 8
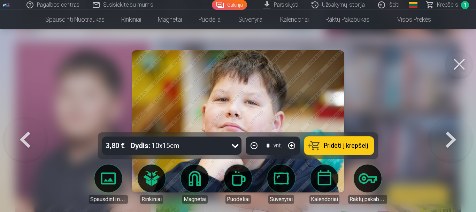
click at [22, 125] on button at bounding box center [25, 121] width 45 height 8
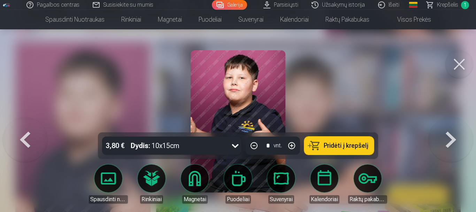
click at [22, 125] on button at bounding box center [25, 121] width 45 height 8
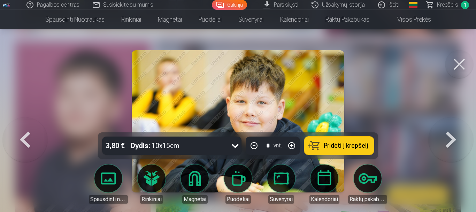
click at [22, 125] on button at bounding box center [25, 121] width 45 height 8
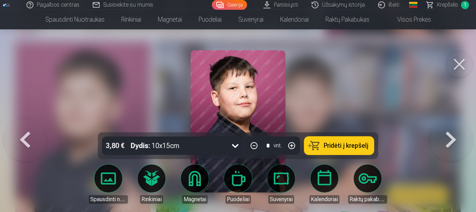
click at [22, 125] on button at bounding box center [25, 121] width 45 height 8
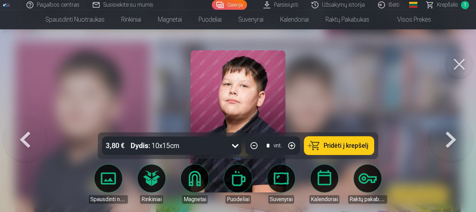
click at [22, 125] on button at bounding box center [25, 121] width 45 height 8
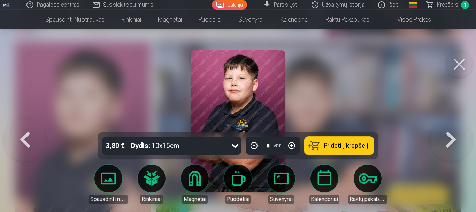
click at [22, 125] on button at bounding box center [25, 121] width 45 height 8
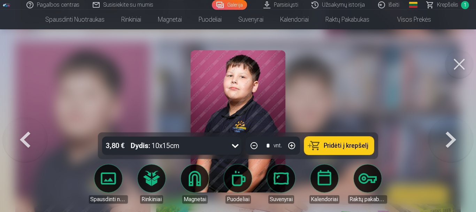
click at [22, 125] on button at bounding box center [25, 121] width 45 height 8
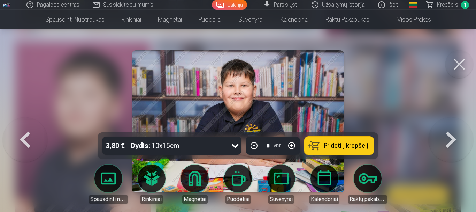
click at [22, 125] on button at bounding box center [25, 121] width 45 height 8
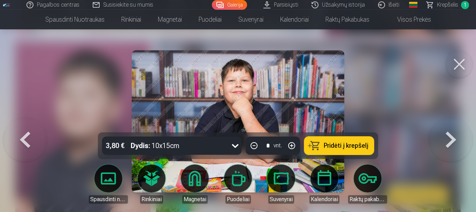
click at [22, 125] on button at bounding box center [25, 121] width 45 height 8
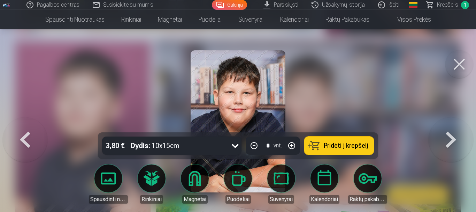
click at [22, 125] on button at bounding box center [25, 121] width 45 height 8
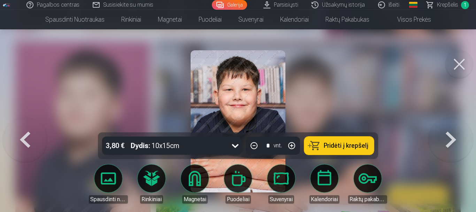
click at [22, 125] on button at bounding box center [25, 121] width 45 height 8
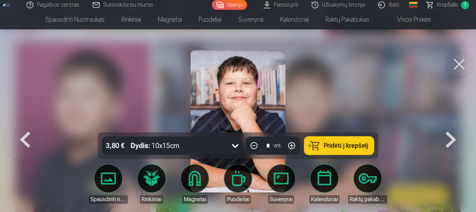
click at [22, 125] on button at bounding box center [25, 121] width 45 height 8
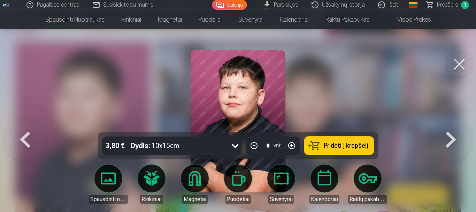
click at [22, 125] on button at bounding box center [25, 121] width 45 height 8
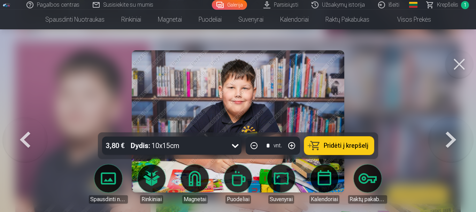
click at [22, 125] on button at bounding box center [25, 121] width 45 height 8
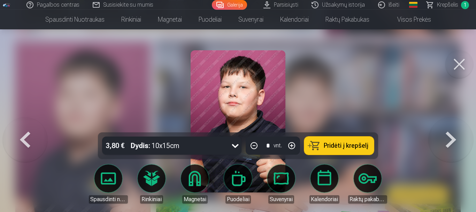
click at [22, 125] on button at bounding box center [25, 121] width 45 height 8
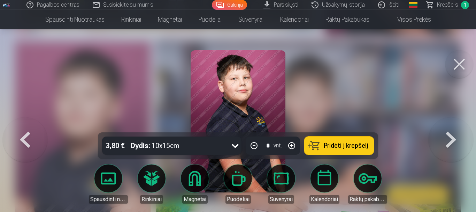
click at [22, 125] on button at bounding box center [25, 121] width 45 height 8
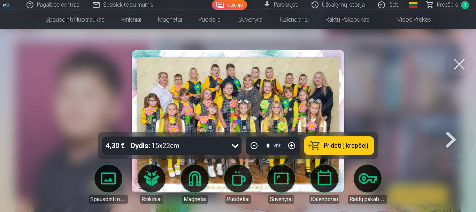
click at [451, 125] on button at bounding box center [451, 121] width 45 height 8
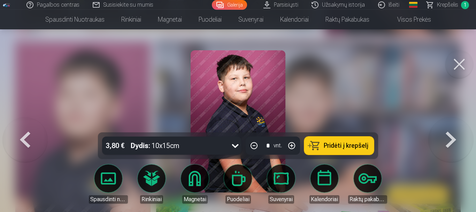
click at [450, 125] on button at bounding box center [451, 121] width 45 height 8
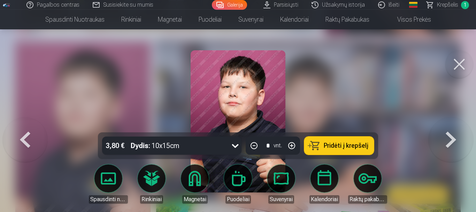
click at [450, 125] on button at bounding box center [451, 121] width 45 height 8
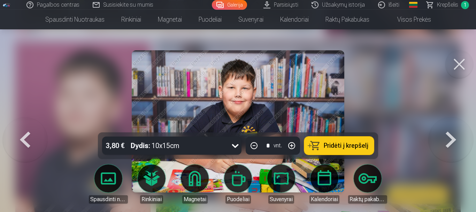
click at [450, 125] on button at bounding box center [451, 121] width 45 height 8
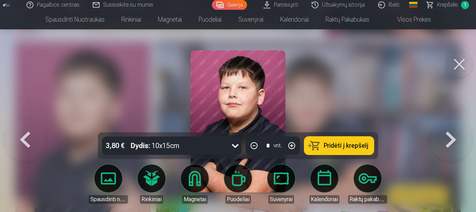
click at [450, 125] on button at bounding box center [451, 121] width 45 height 8
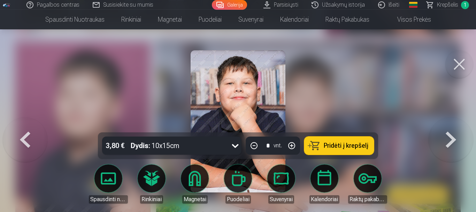
click at [450, 125] on button at bounding box center [451, 121] width 45 height 8
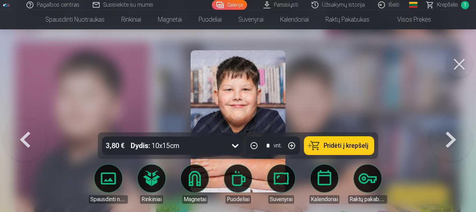
click at [450, 125] on button at bounding box center [451, 121] width 45 height 8
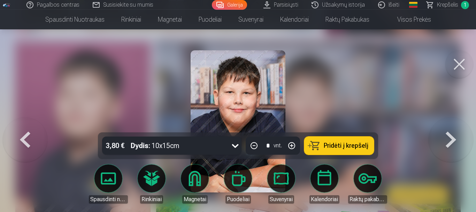
click at [450, 125] on button at bounding box center [451, 121] width 45 height 8
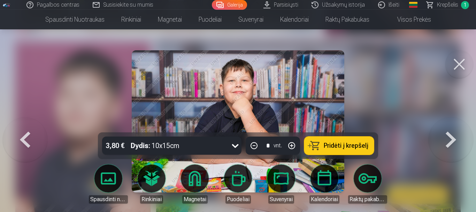
click at [450, 125] on button at bounding box center [451, 121] width 45 height 8
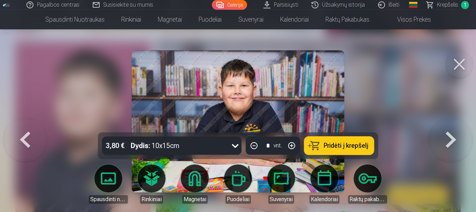
click at [450, 125] on button at bounding box center [451, 121] width 45 height 8
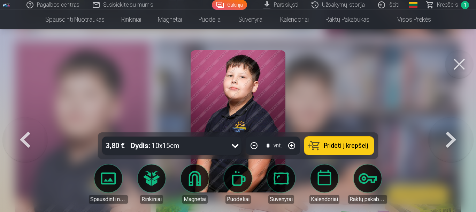
click at [443, 125] on button at bounding box center [451, 121] width 45 height 8
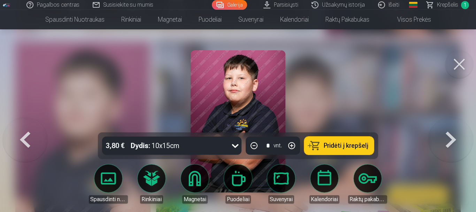
click at [443, 125] on button at bounding box center [451, 121] width 45 height 8
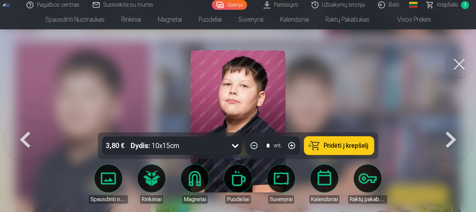
click at [443, 125] on button at bounding box center [451, 121] width 45 height 8
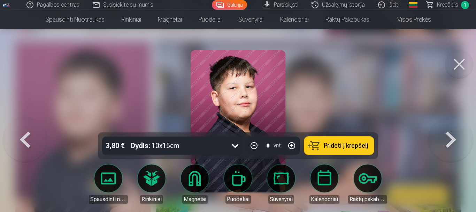
click at [443, 125] on button at bounding box center [451, 121] width 45 height 8
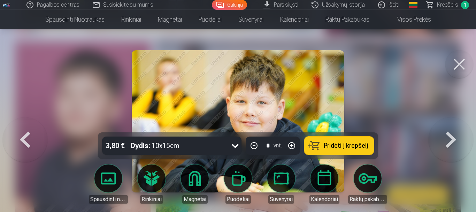
click at [443, 125] on button at bounding box center [451, 121] width 45 height 8
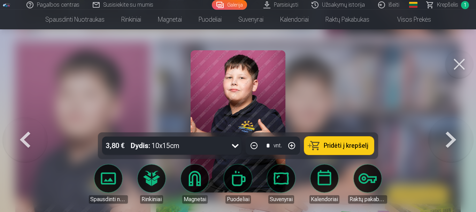
click at [443, 125] on button at bounding box center [451, 121] width 45 height 8
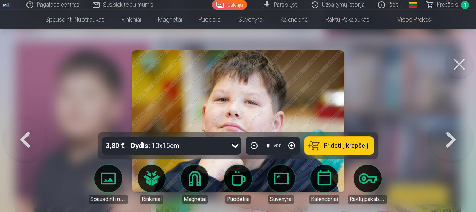
click at [443, 125] on button at bounding box center [451, 121] width 45 height 8
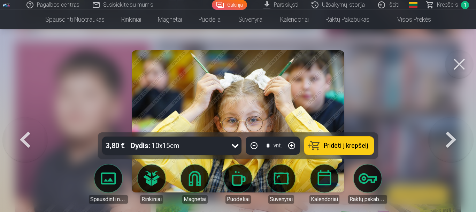
click at [443, 125] on button at bounding box center [451, 121] width 45 height 8
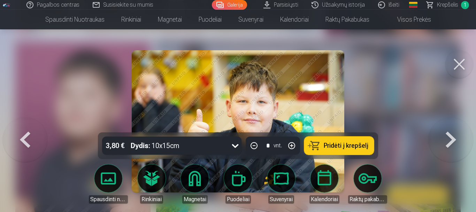
click at [443, 125] on button at bounding box center [451, 121] width 45 height 8
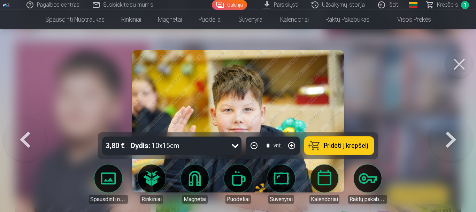
click at [443, 125] on button at bounding box center [451, 121] width 45 height 8
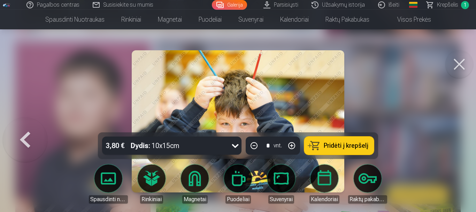
click at [26, 125] on button at bounding box center [25, 121] width 45 height 8
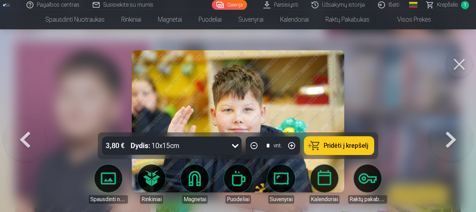
click at [26, 125] on button at bounding box center [25, 121] width 45 height 8
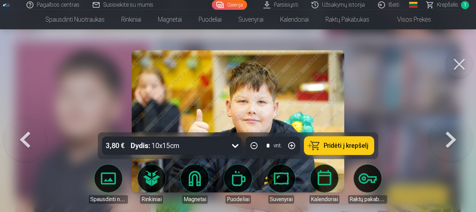
click at [26, 125] on button at bounding box center [25, 121] width 45 height 8
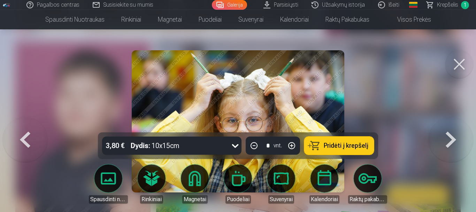
click at [26, 125] on button at bounding box center [25, 121] width 45 height 8
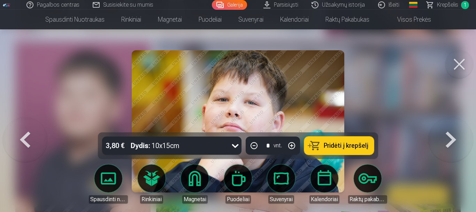
click at [26, 125] on button at bounding box center [25, 121] width 45 height 8
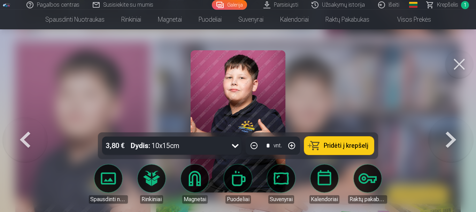
click at [26, 125] on button at bounding box center [25, 121] width 45 height 8
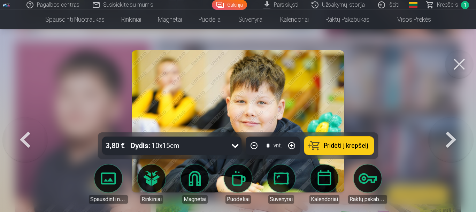
click at [26, 125] on button at bounding box center [25, 121] width 45 height 8
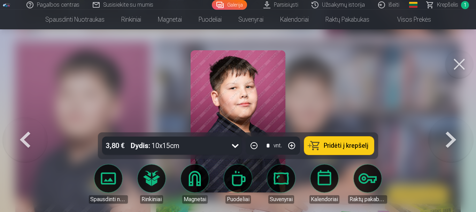
click at [26, 125] on button at bounding box center [25, 121] width 45 height 8
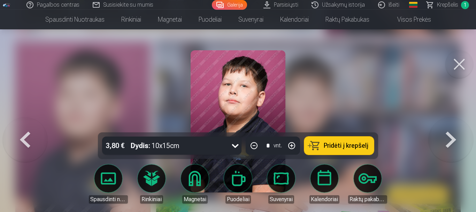
click at [26, 125] on button at bounding box center [25, 121] width 45 height 8
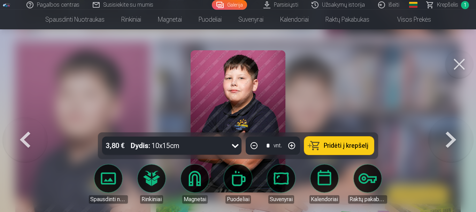
click at [26, 125] on button at bounding box center [25, 121] width 45 height 8
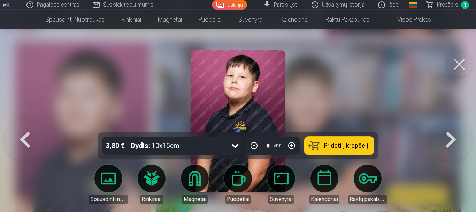
click at [26, 125] on button at bounding box center [25, 121] width 45 height 8
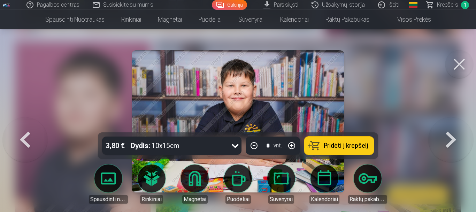
click at [26, 125] on button at bounding box center [25, 121] width 45 height 8
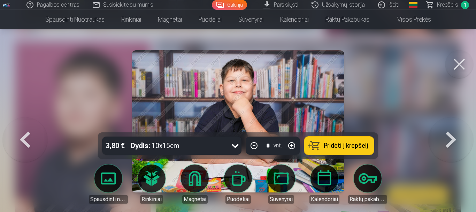
click at [325, 150] on button "Pridėti į krepšelį" at bounding box center [339, 145] width 70 height 18
click at [445, 125] on button at bounding box center [451, 121] width 45 height 8
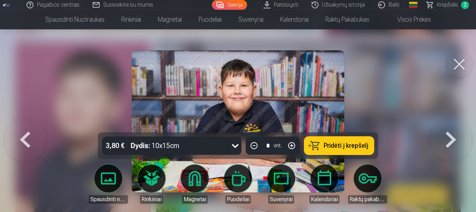
click at [466, 56] on button at bounding box center [459, 64] width 28 height 28
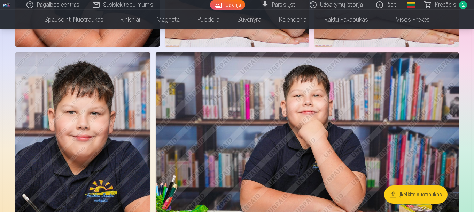
scroll to position [697, 0]
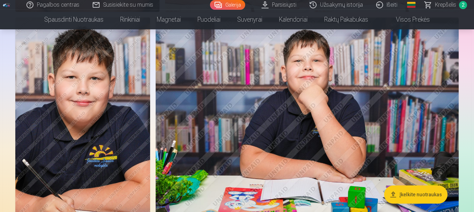
click at [365, 106] on img at bounding box center [307, 118] width 303 height 202
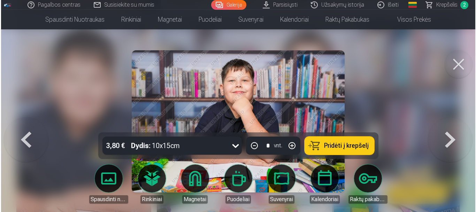
scroll to position [699, 0]
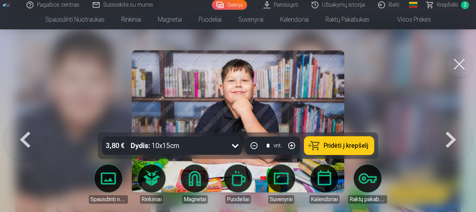
click at [443, 5] on span "Krepšelis" at bounding box center [447, 5] width 21 height 8
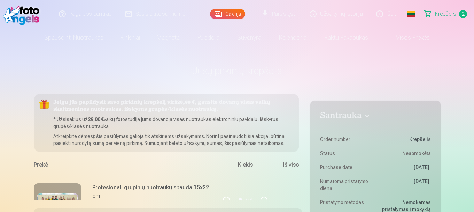
scroll to position [105, 0]
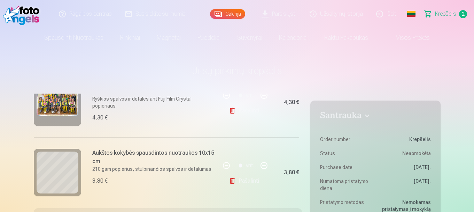
click at [240, 177] on link "Pašalinti" at bounding box center [245, 181] width 33 height 14
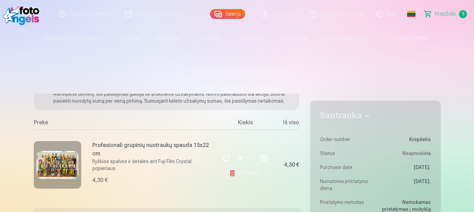
scroll to position [44, 0]
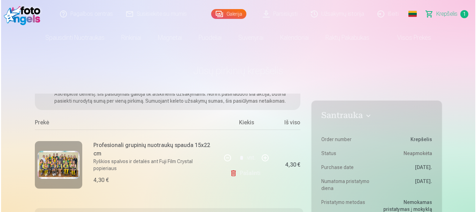
scroll to position [699, 0]
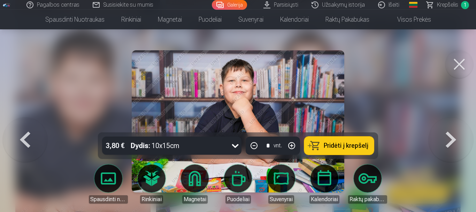
click at [316, 145] on button "Pridėti į krepšelį" at bounding box center [339, 145] width 70 height 18
click at [454, 69] on button at bounding box center [459, 64] width 28 height 28
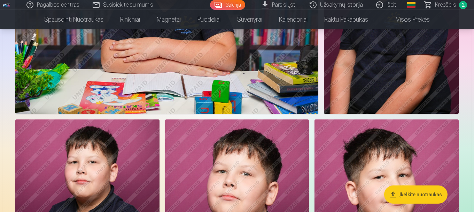
scroll to position [906, 0]
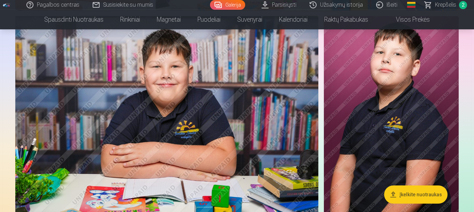
click at [385, 134] on img at bounding box center [391, 117] width 135 height 202
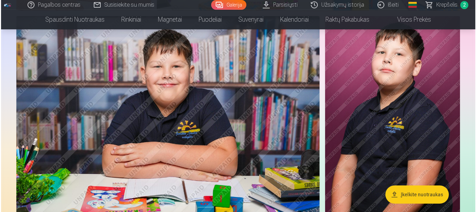
scroll to position [908, 0]
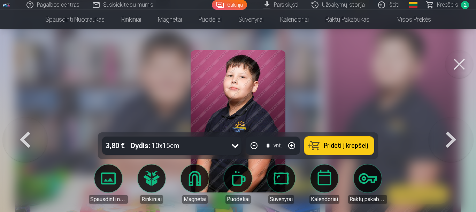
click at [451, 71] on button at bounding box center [459, 64] width 28 height 28
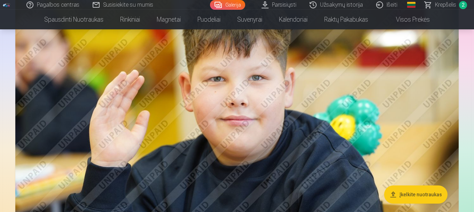
scroll to position [2474, 0]
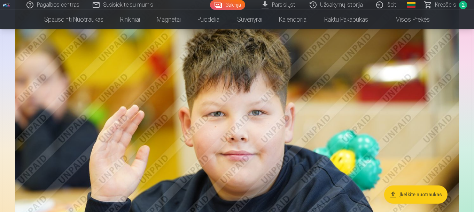
click at [401, 192] on button "Įkelkite nuotraukas" at bounding box center [415, 194] width 63 height 18
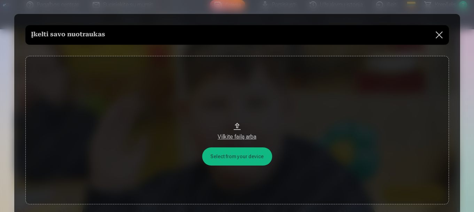
scroll to position [2483, 0]
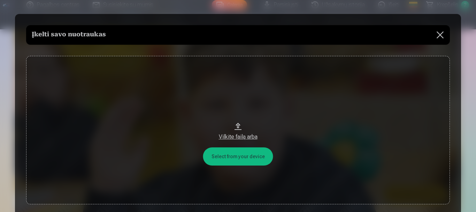
click at [234, 135] on div "Vilkite failą arba" at bounding box center [238, 136] width 410 height 8
click at [239, 159] on button "Vilkite failą arba" at bounding box center [238, 130] width 424 height 148
click at [440, 36] on button at bounding box center [440, 35] width 20 height 20
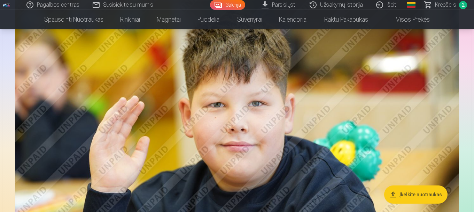
click at [275, 6] on link "Parsisiųsti" at bounding box center [279, 5] width 48 height 10
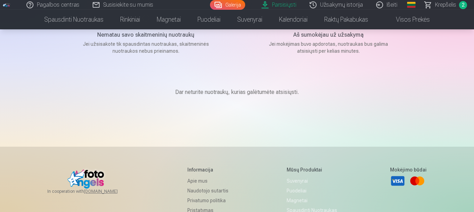
scroll to position [70, 0]
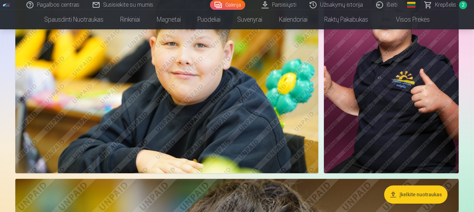
scroll to position [1346, 0]
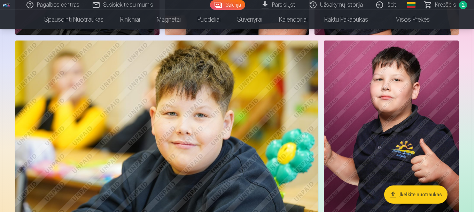
click at [276, 117] on img at bounding box center [166, 141] width 303 height 202
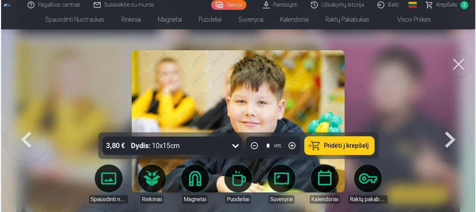
scroll to position [1315, 0]
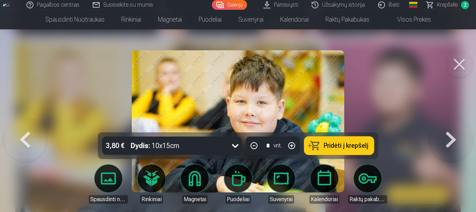
click at [448, 125] on button at bounding box center [451, 121] width 45 height 8
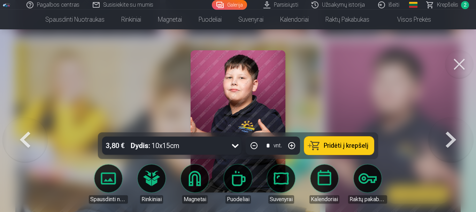
click at [448, 125] on button at bounding box center [451, 121] width 45 height 8
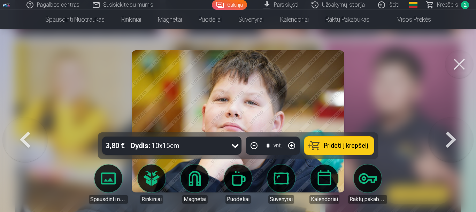
click at [448, 125] on button at bounding box center [451, 121] width 45 height 8
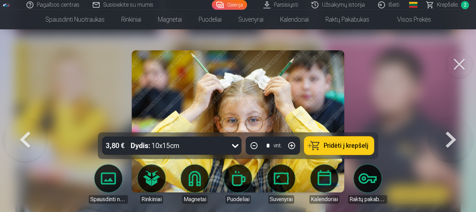
click at [448, 125] on button at bounding box center [451, 121] width 45 height 8
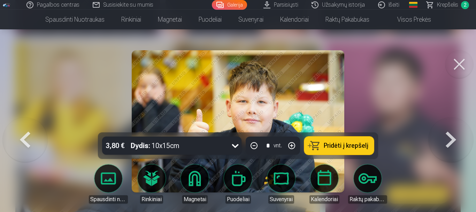
click at [448, 125] on button at bounding box center [451, 121] width 45 height 8
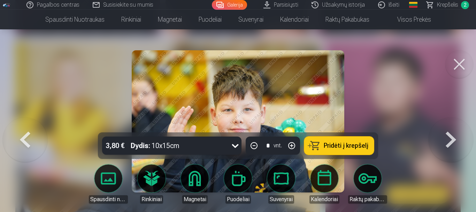
click at [448, 125] on button at bounding box center [451, 121] width 45 height 8
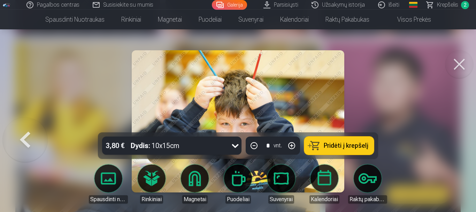
click at [448, 136] on div at bounding box center [238, 106] width 476 height 212
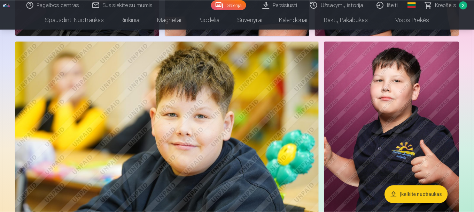
scroll to position [1311, 0]
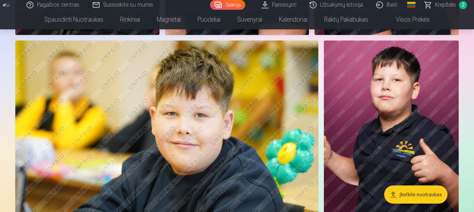
click at [298, 137] on img at bounding box center [166, 141] width 303 height 202
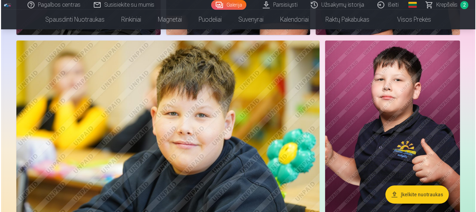
scroll to position [1315, 0]
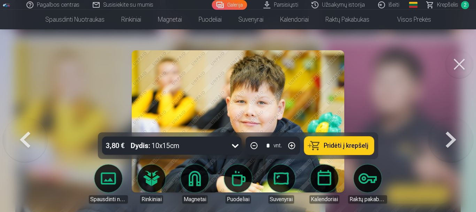
drag, startPoint x: 429, startPoint y: 135, endPoint x: 442, endPoint y: 137, distance: 13.0
click at [431, 125] on button at bounding box center [451, 121] width 45 height 8
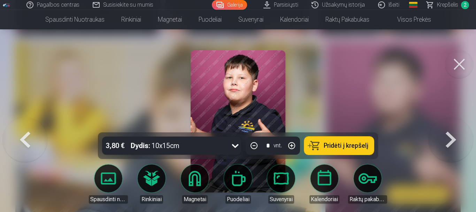
click at [452, 125] on button at bounding box center [451, 121] width 45 height 8
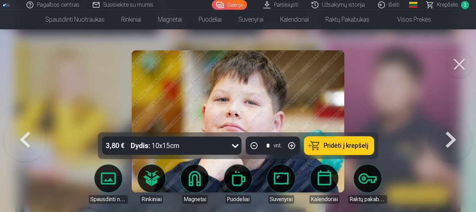
click at [452, 125] on button at bounding box center [451, 121] width 45 height 8
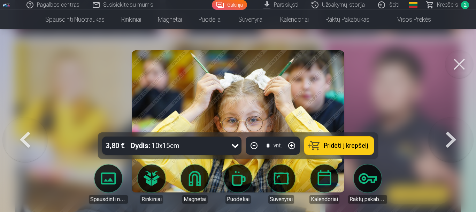
click at [452, 125] on button at bounding box center [451, 121] width 45 height 8
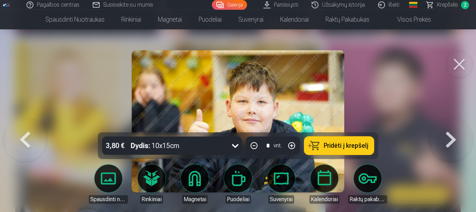
click at [30, 125] on button at bounding box center [25, 121] width 45 height 8
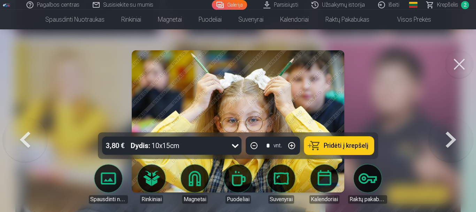
click at [30, 125] on button at bounding box center [25, 121] width 45 height 8
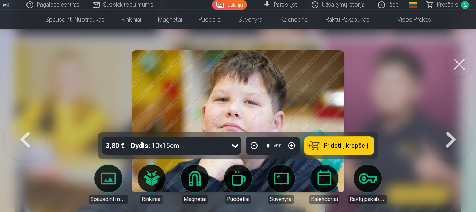
click at [30, 125] on button at bounding box center [25, 121] width 45 height 8
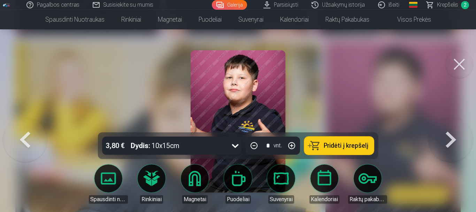
click at [30, 125] on button at bounding box center [25, 121] width 45 height 8
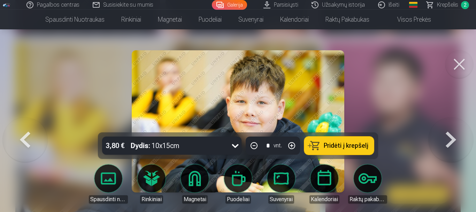
click at [30, 125] on button at bounding box center [25, 121] width 45 height 8
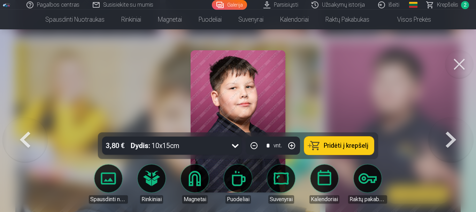
click at [30, 125] on button at bounding box center [25, 121] width 45 height 8
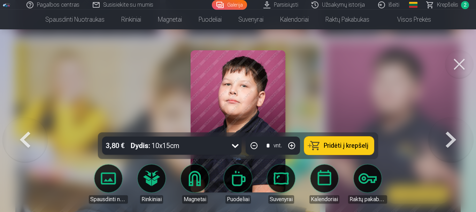
click at [30, 125] on button at bounding box center [25, 121] width 45 height 8
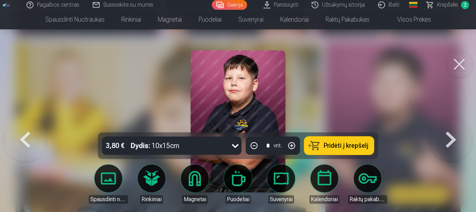
click at [30, 125] on button at bounding box center [25, 121] width 45 height 8
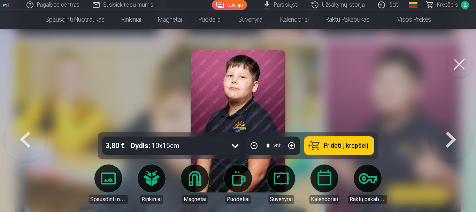
click at [30, 125] on button at bounding box center [25, 121] width 45 height 8
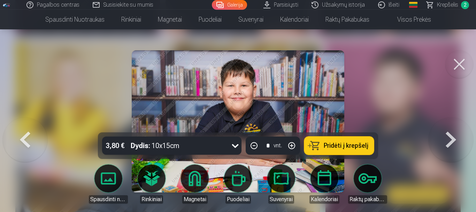
click at [30, 125] on button at bounding box center [25, 121] width 45 height 8
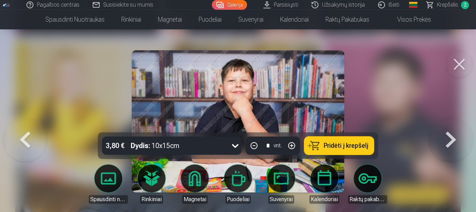
click at [30, 125] on button at bounding box center [25, 121] width 45 height 8
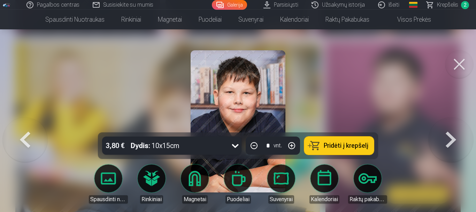
click at [30, 125] on button at bounding box center [25, 121] width 45 height 8
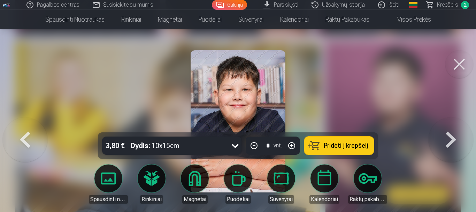
click at [30, 125] on button at bounding box center [25, 121] width 45 height 8
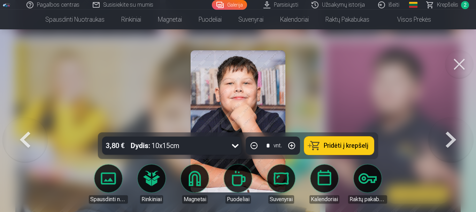
click at [30, 125] on button at bounding box center [25, 121] width 45 height 8
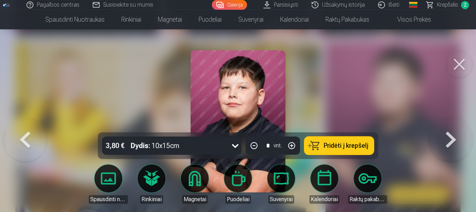
click at [30, 125] on button at bounding box center [25, 121] width 45 height 8
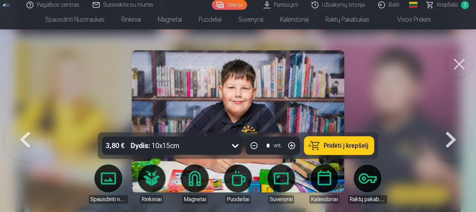
click at [30, 125] on button at bounding box center [25, 121] width 45 height 8
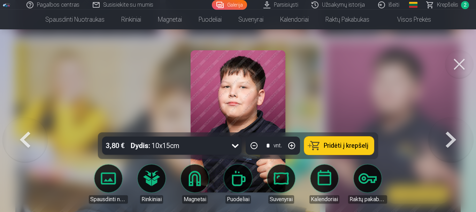
click at [30, 125] on button at bounding box center [25, 121] width 45 height 8
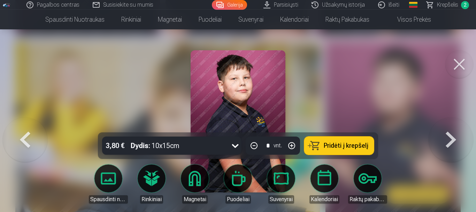
click at [30, 125] on button at bounding box center [25, 121] width 45 height 8
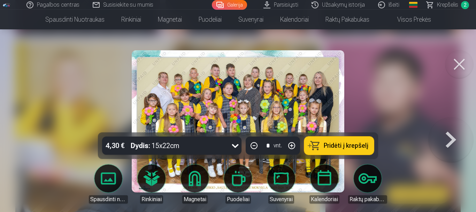
click at [452, 125] on button at bounding box center [451, 121] width 45 height 8
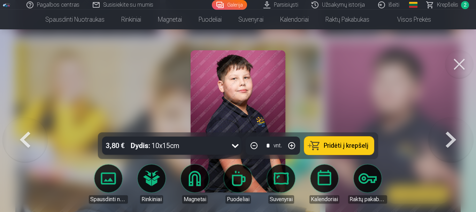
click at [452, 125] on button at bounding box center [451, 121] width 45 height 8
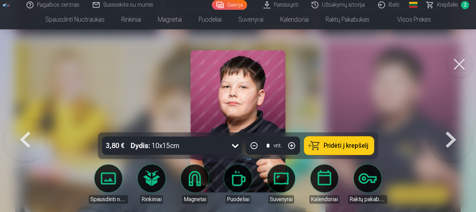
click at [452, 125] on button at bounding box center [451, 121] width 45 height 8
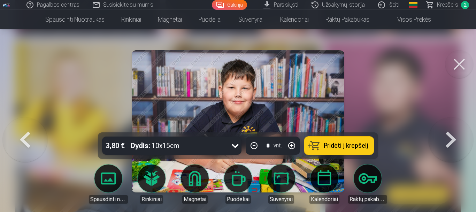
click at [452, 125] on button at bounding box center [451, 121] width 45 height 8
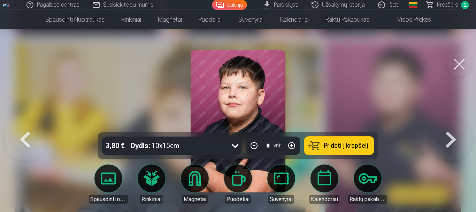
click at [452, 125] on button at bounding box center [451, 121] width 45 height 8
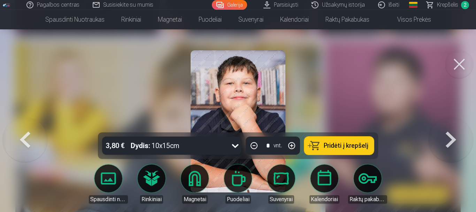
click at [452, 125] on button at bounding box center [451, 121] width 45 height 8
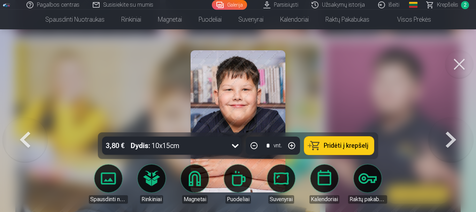
click at [452, 125] on button at bounding box center [451, 121] width 45 height 8
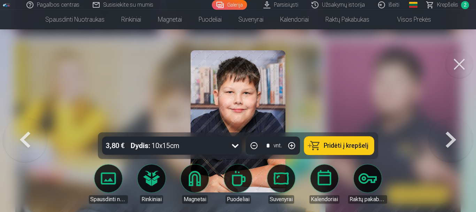
click at [452, 125] on button at bounding box center [451, 121] width 45 height 8
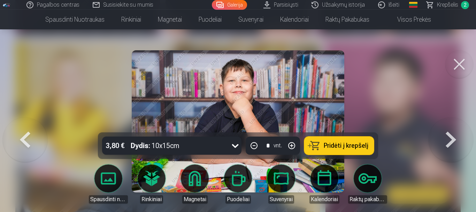
click at [452, 125] on button at bounding box center [451, 121] width 45 height 8
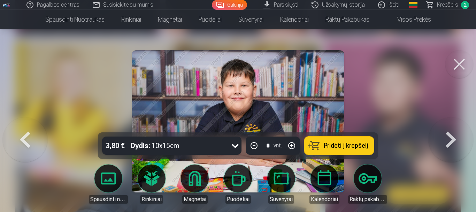
click at [452, 125] on button at bounding box center [451, 121] width 45 height 8
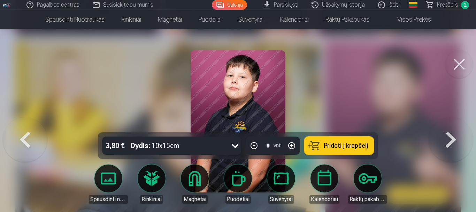
click at [366, 143] on span "Pridėti į krepšelį" at bounding box center [346, 145] width 45 height 6
click at [450, 125] on button at bounding box center [451, 121] width 45 height 8
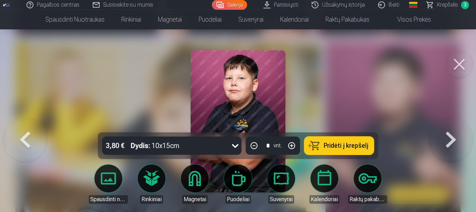
click at [450, 125] on button at bounding box center [451, 121] width 45 height 8
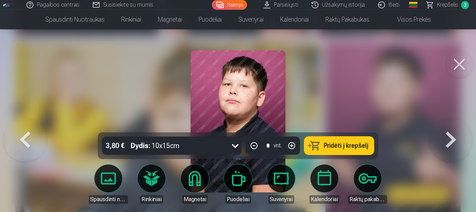
click at [450, 125] on button at bounding box center [451, 121] width 45 height 8
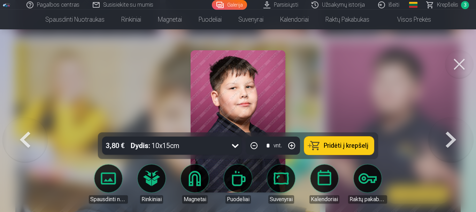
click at [450, 125] on button at bounding box center [451, 121] width 45 height 8
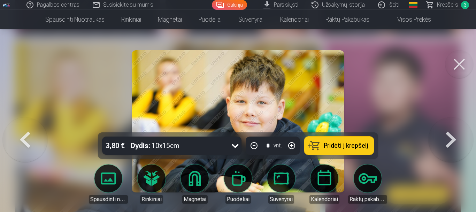
click at [450, 125] on button at bounding box center [451, 121] width 45 height 8
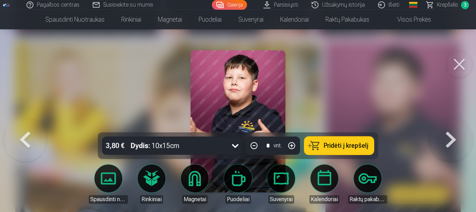
click at [450, 125] on button at bounding box center [451, 121] width 45 height 8
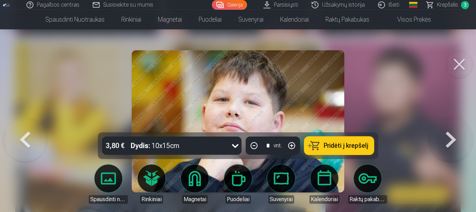
click at [450, 125] on button at bounding box center [451, 121] width 45 height 8
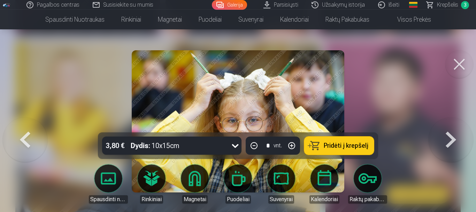
click at [450, 125] on button at bounding box center [451, 121] width 45 height 8
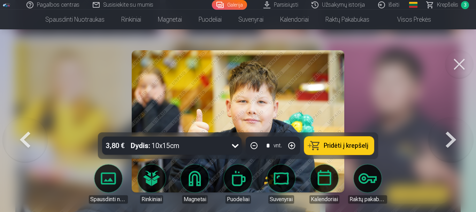
click at [450, 125] on button at bounding box center [451, 121] width 45 height 8
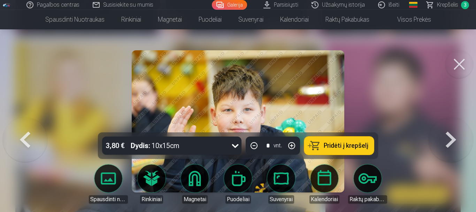
click at [450, 125] on button at bounding box center [451, 121] width 45 height 8
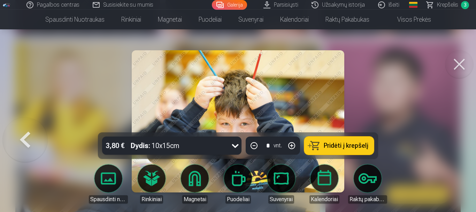
click at [450, 139] on div at bounding box center [238, 106] width 476 height 212
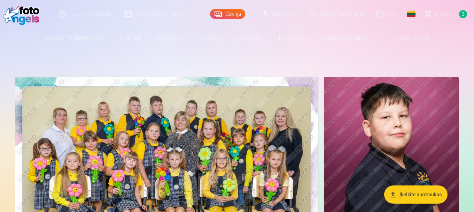
click at [447, 10] on span "Krepšelis" at bounding box center [445, 14] width 21 height 8
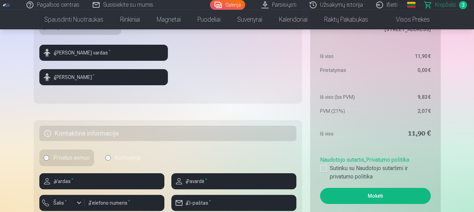
scroll to position [314, 0]
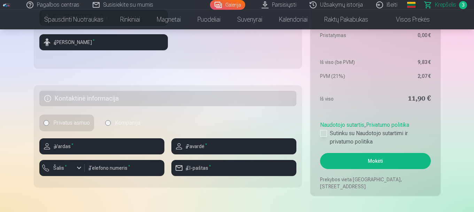
click at [324, 133] on div at bounding box center [323, 133] width 7 height 7
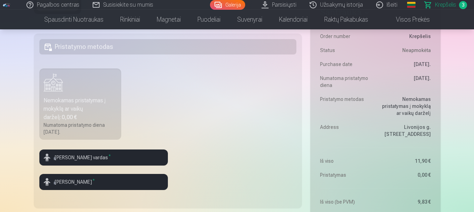
scroll to position [209, 0]
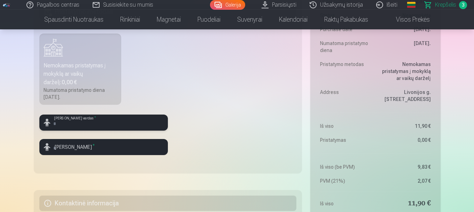
click at [93, 118] on input "text" at bounding box center [103, 122] width 129 height 16
type input "******"
click at [87, 145] on input "text" at bounding box center [103, 147] width 129 height 16
click at [96, 149] on input "***" at bounding box center [103, 147] width 129 height 16
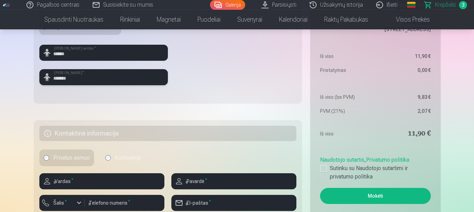
scroll to position [348, 0]
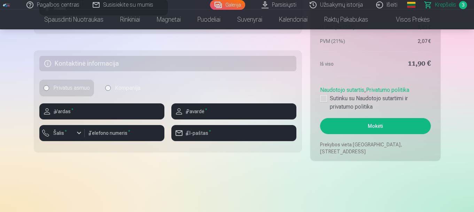
type input "*******"
click at [100, 110] on input "text" at bounding box center [101, 111] width 125 height 16
type input "*****"
type input "******"
type input "*********"
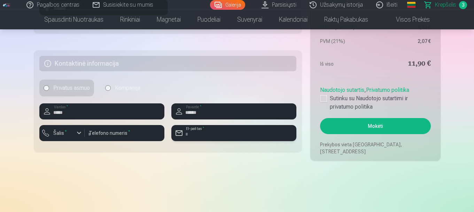
click at [208, 136] on input "email" at bounding box center [233, 133] width 125 height 16
type input "**********"
click at [375, 130] on button "Mokėti" at bounding box center [375, 126] width 110 height 16
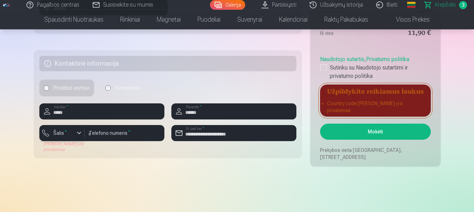
click at [76, 133] on div "button" at bounding box center [79, 133] width 8 height 8
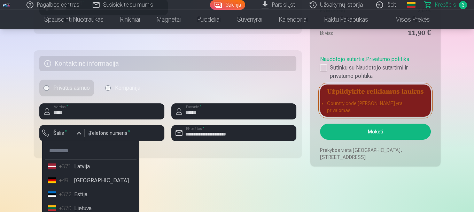
click at [69, 209] on li "+370 Lietuva" at bounding box center [91, 208] width 92 height 14
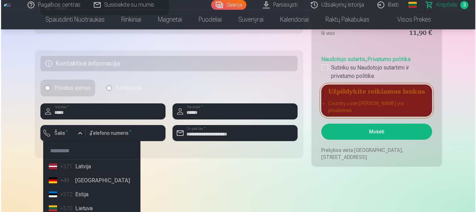
scroll to position [352, 0]
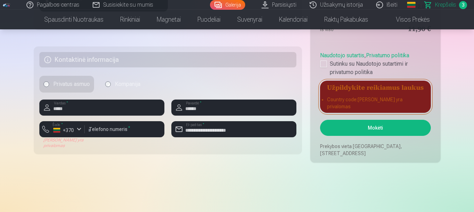
click at [345, 131] on button "Mokėti" at bounding box center [375, 128] width 110 height 16
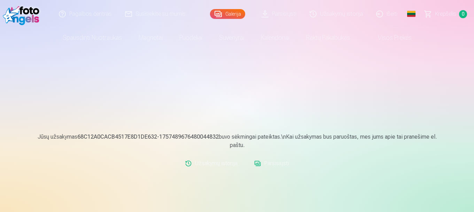
click at [384, 17] on link "Išeiti" at bounding box center [387, 14] width 34 height 28
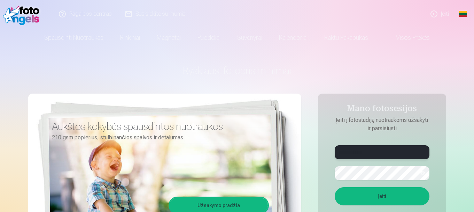
click at [379, 152] on input "**********" at bounding box center [382, 152] width 95 height 14
type input "*"
type input "**********"
click at [335, 187] on button "Įeiti" at bounding box center [382, 196] width 95 height 18
